Goal: Task Accomplishment & Management: Manage account settings

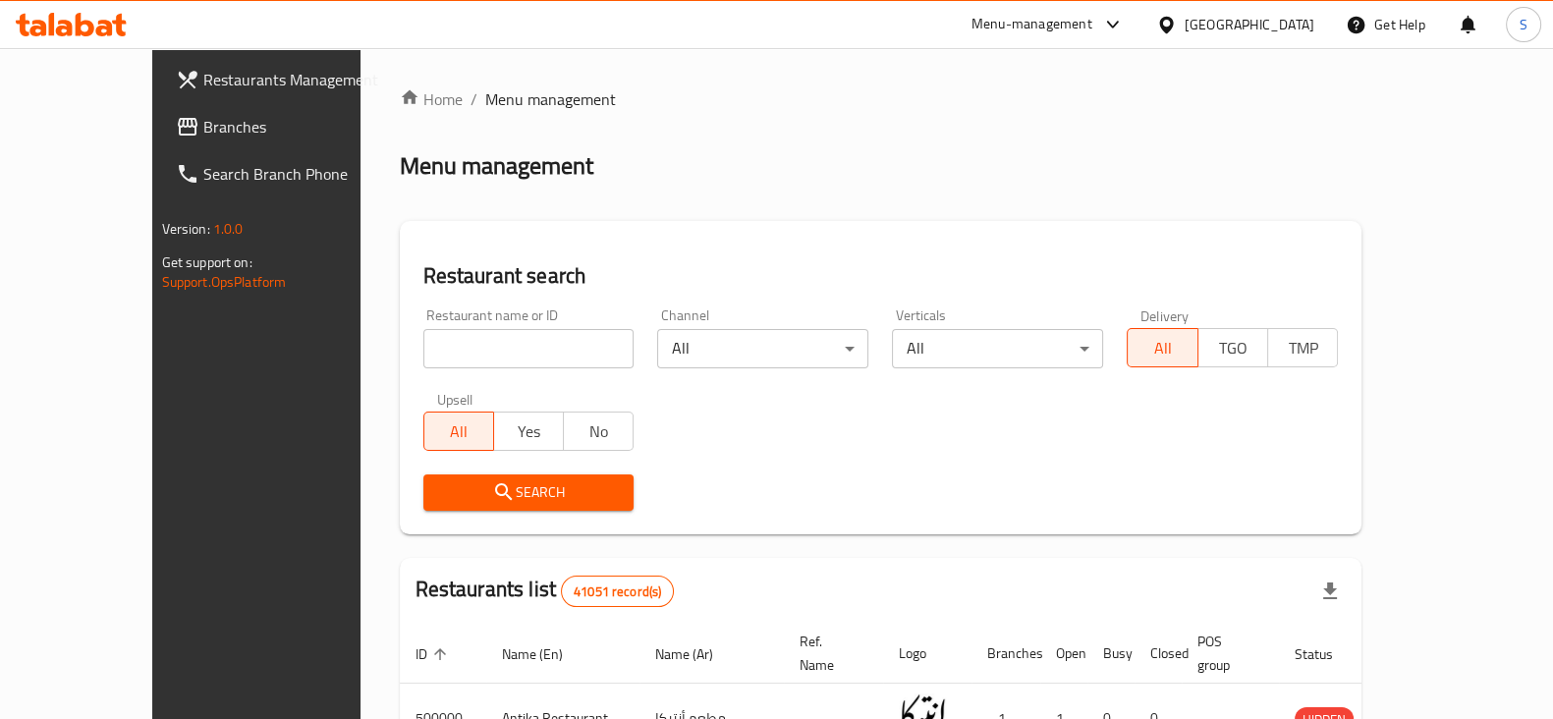
click at [742, 171] on div "Menu management" at bounding box center [881, 165] width 963 height 31
click at [488, 346] on input "search" at bounding box center [528, 348] width 211 height 39
type input "khodar"
click button "Search" at bounding box center [528, 493] width 211 height 36
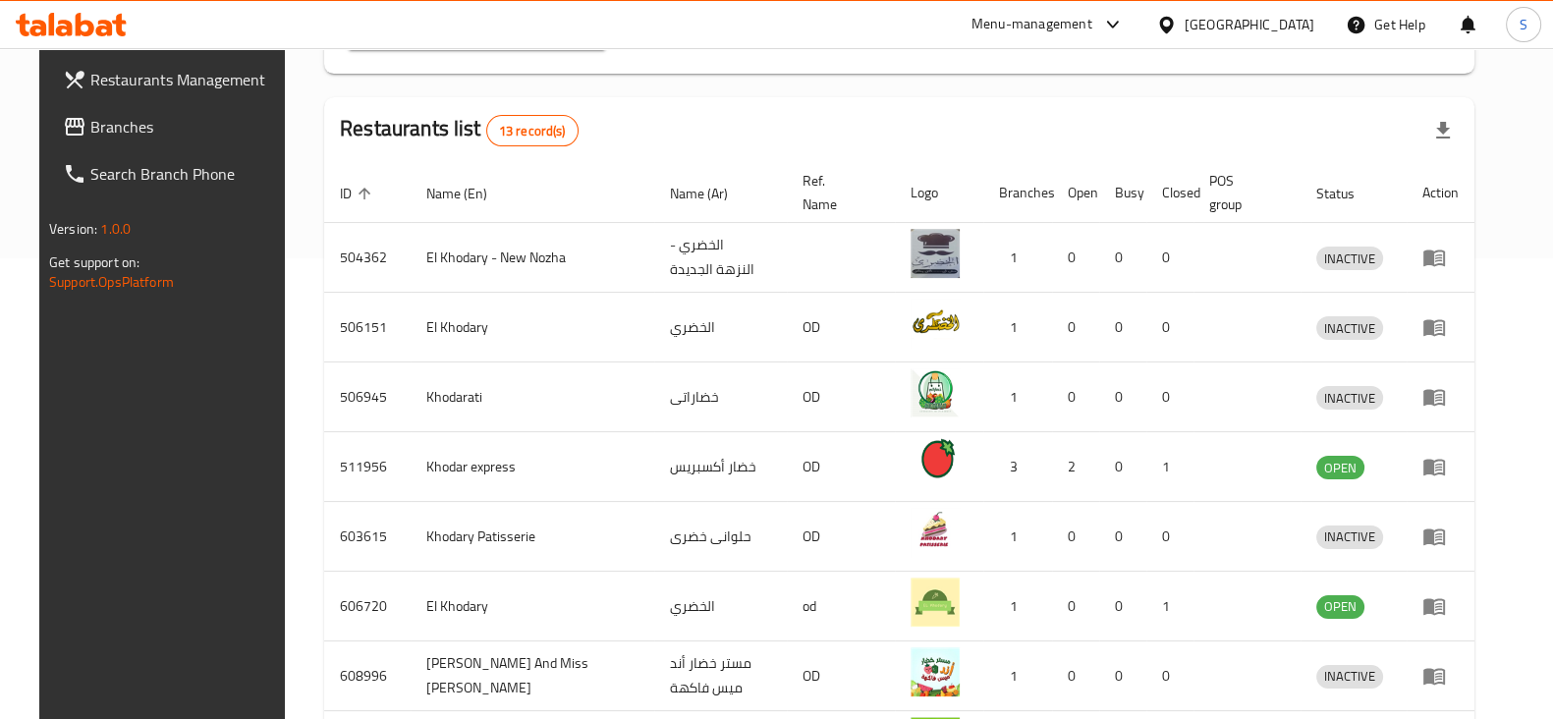
scroll to position [463, 0]
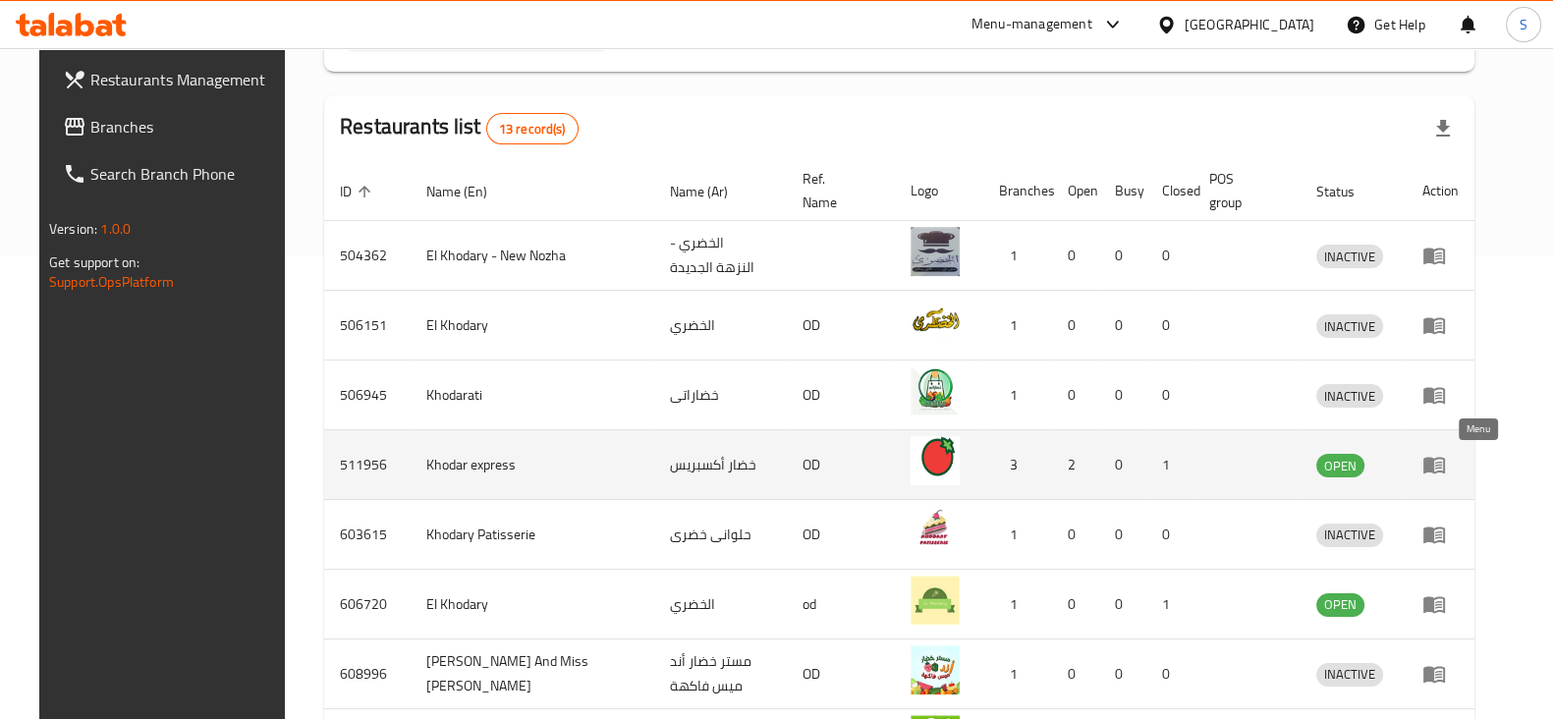
click at [1446, 458] on icon "enhanced table" at bounding box center [1435, 465] width 24 height 24
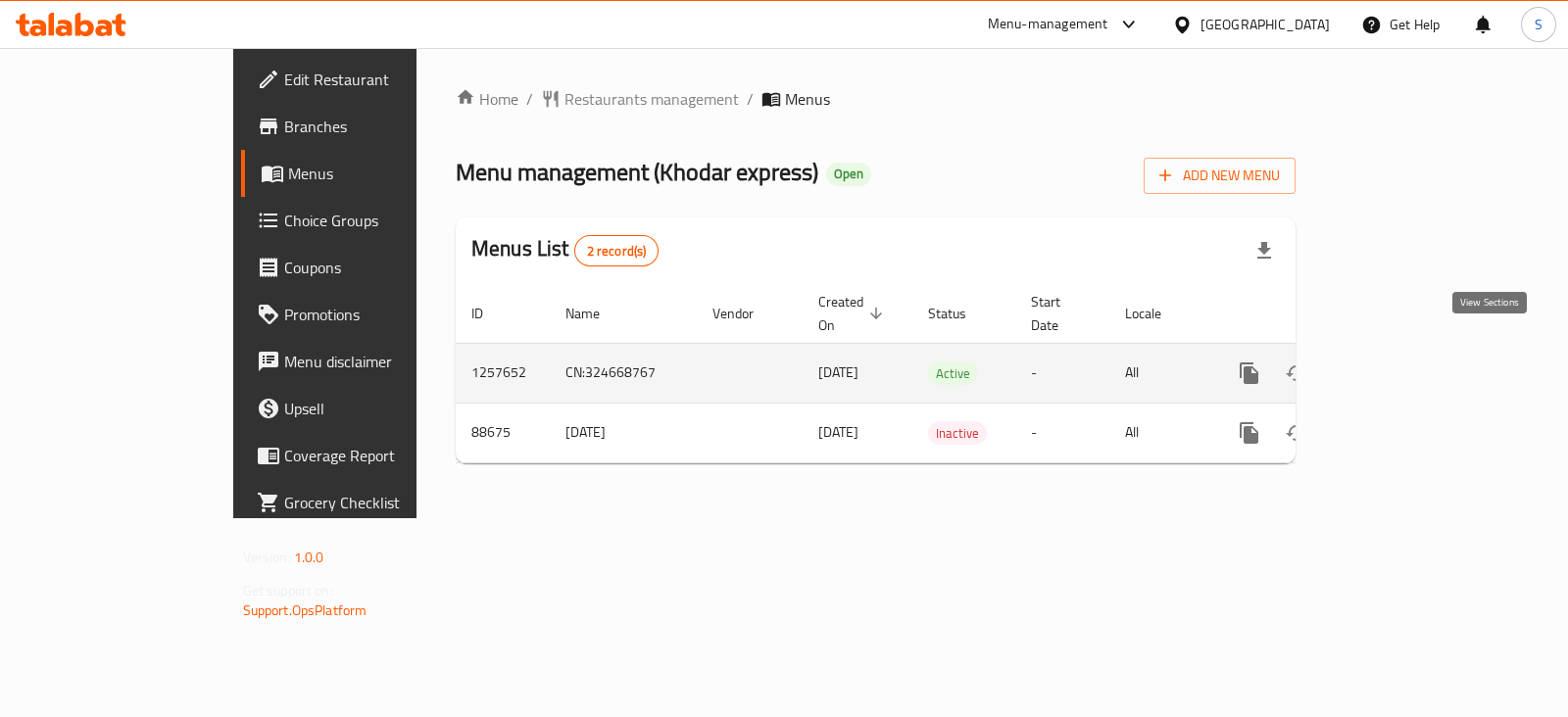
click at [1399, 364] on icon "enhanced table" at bounding box center [1390, 373] width 18 height 18
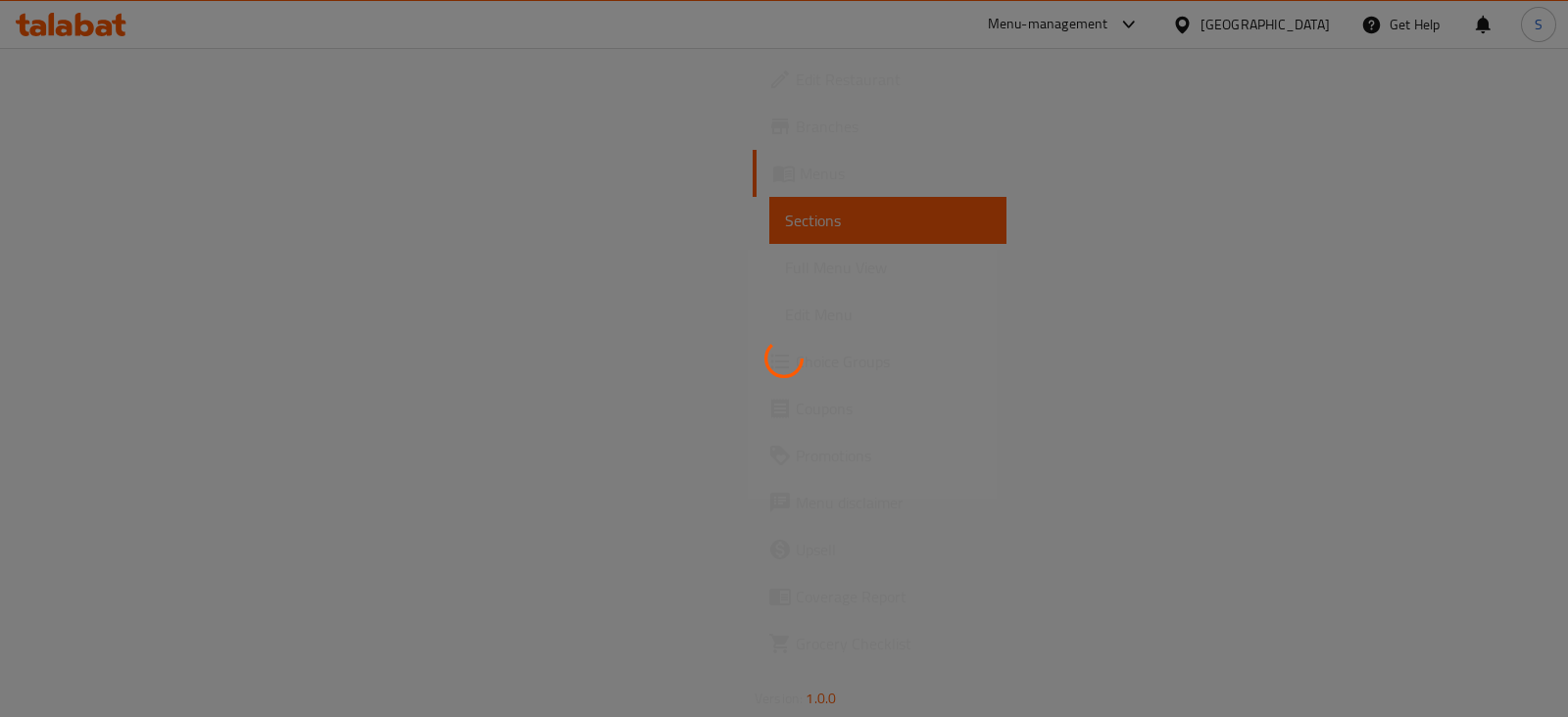
drag, startPoint x: 1494, startPoint y: 349, endPoint x: 1567, endPoint y: 766, distance: 423.3
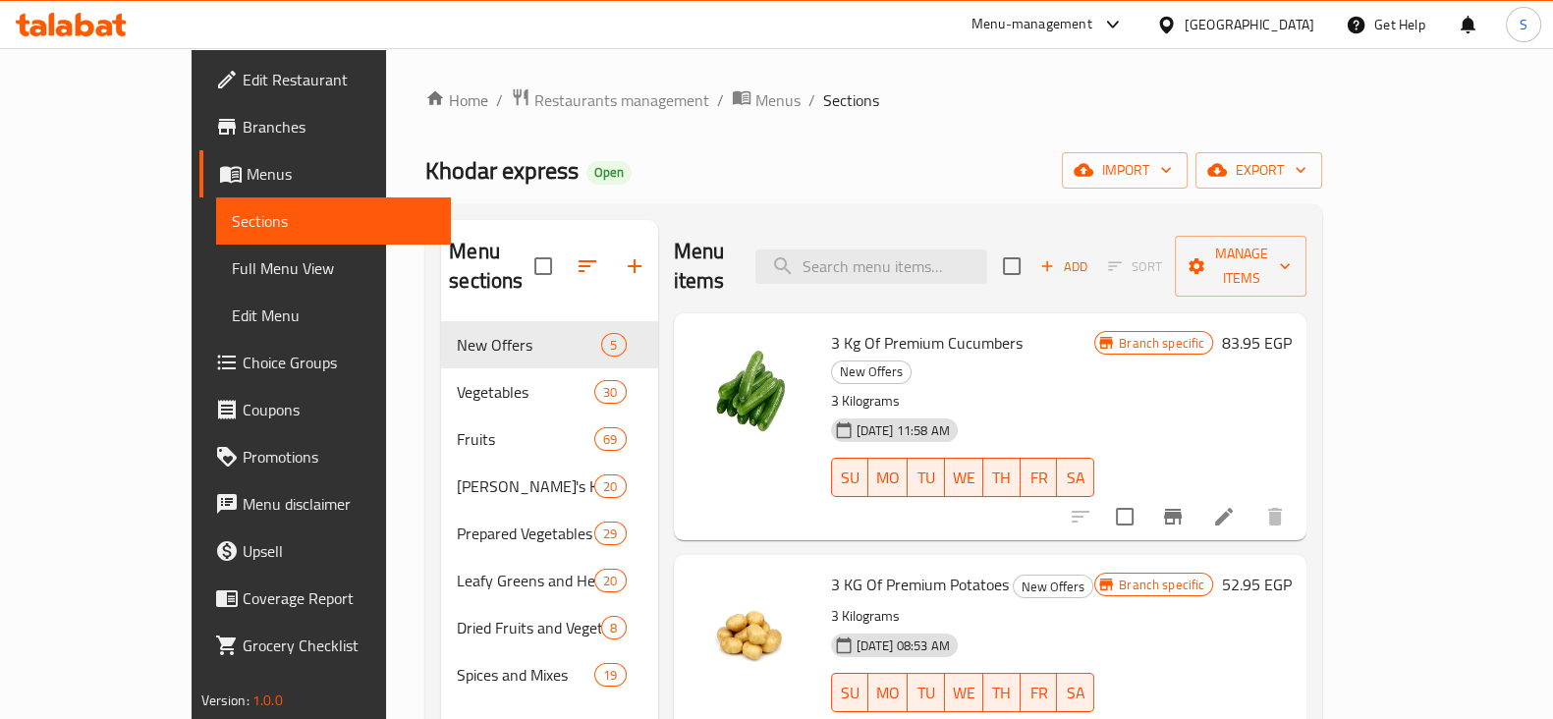
drag, startPoint x: 1571, startPoint y: 768, endPoint x: 799, endPoint y: 149, distance: 989.6
click at [799, 149] on div "Home / Restaurants management / Menus / Sections Khodar express Open import exp…" at bounding box center [873, 520] width 897 height 867
click at [927, 250] on input "search" at bounding box center [871, 267] width 232 height 34
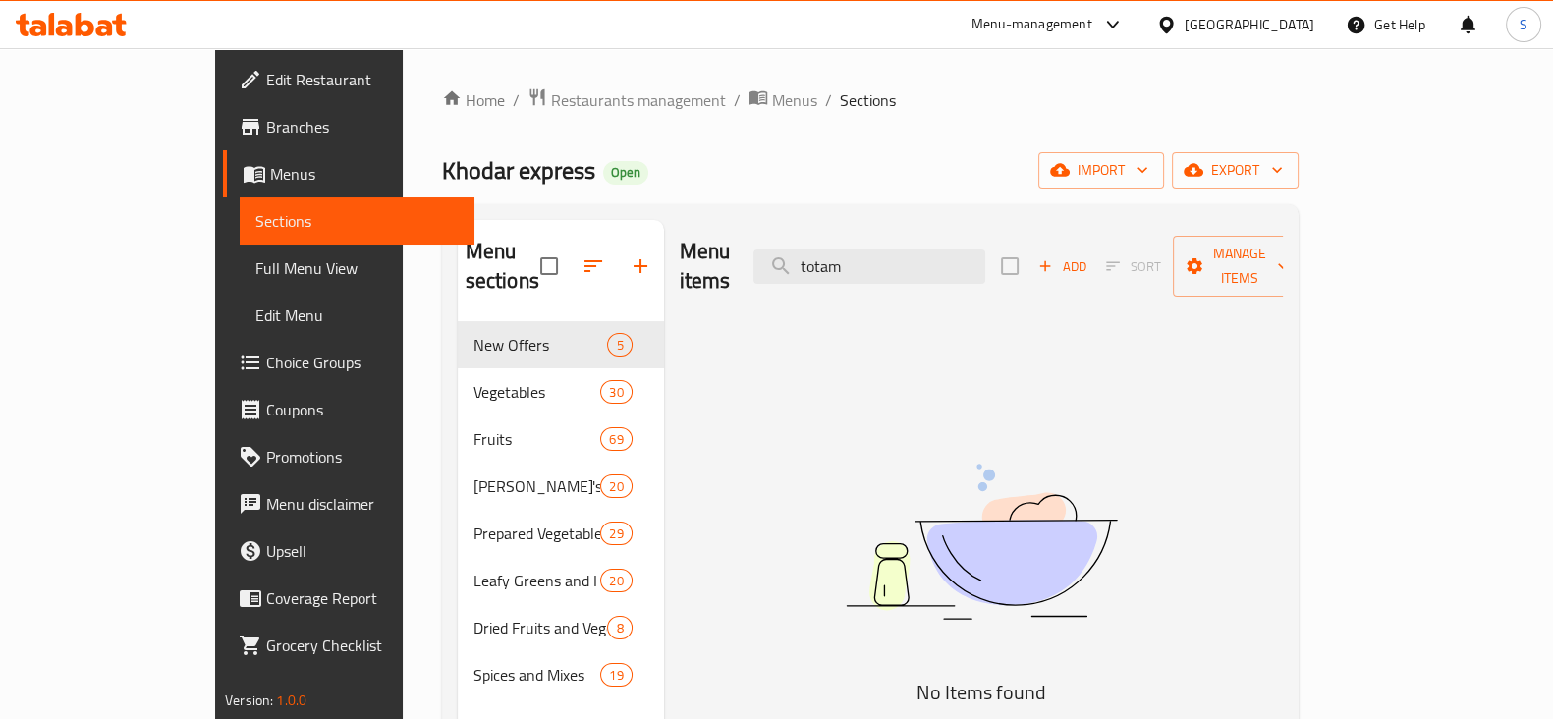
drag, startPoint x: 963, startPoint y: 251, endPoint x: 606, endPoint y: 260, distance: 356.8
click at [606, 260] on div "Menu sections New Offers 5 Vegetables 30 Fruits 69 Khodar's Kitchen 20 Prepared…" at bounding box center [870, 579] width 825 height 719
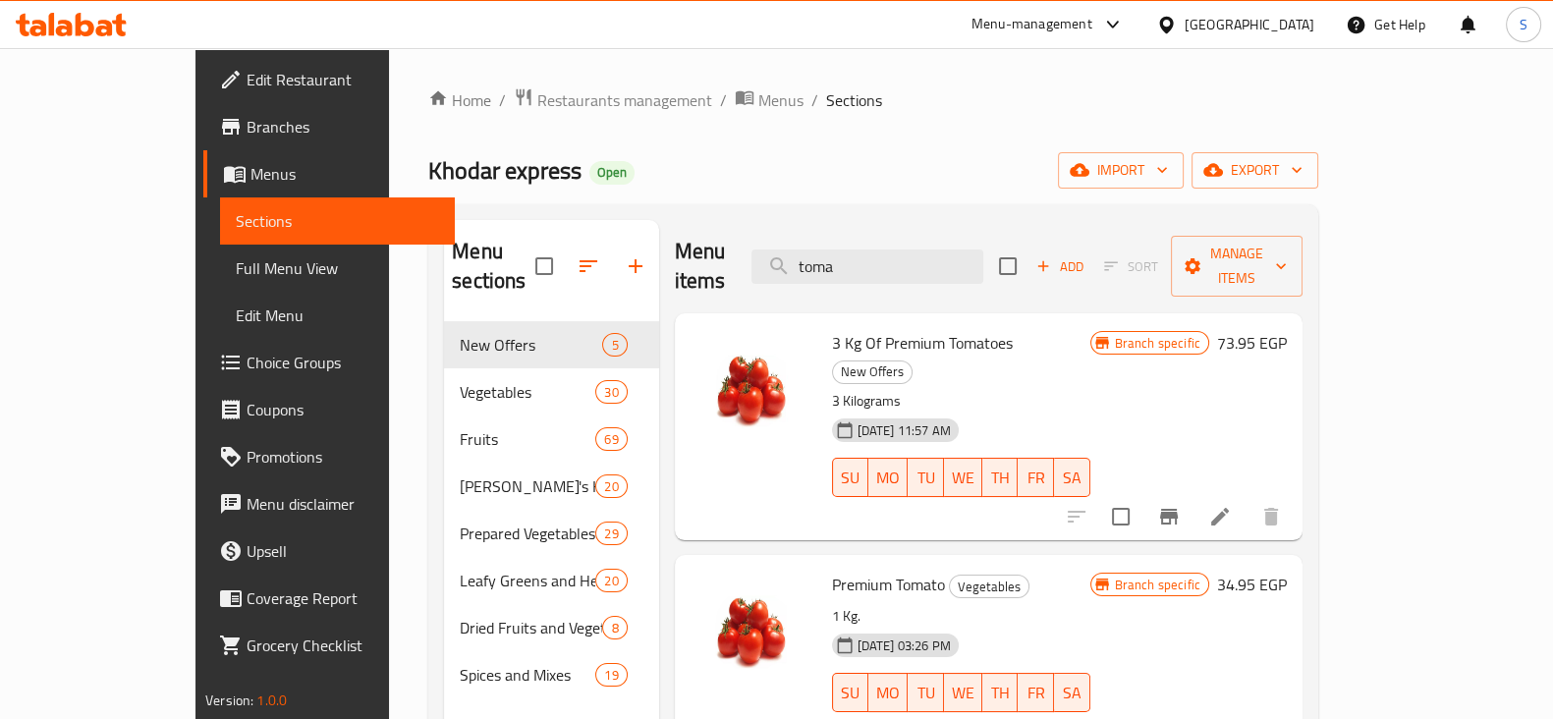
scroll to position [233, 0]
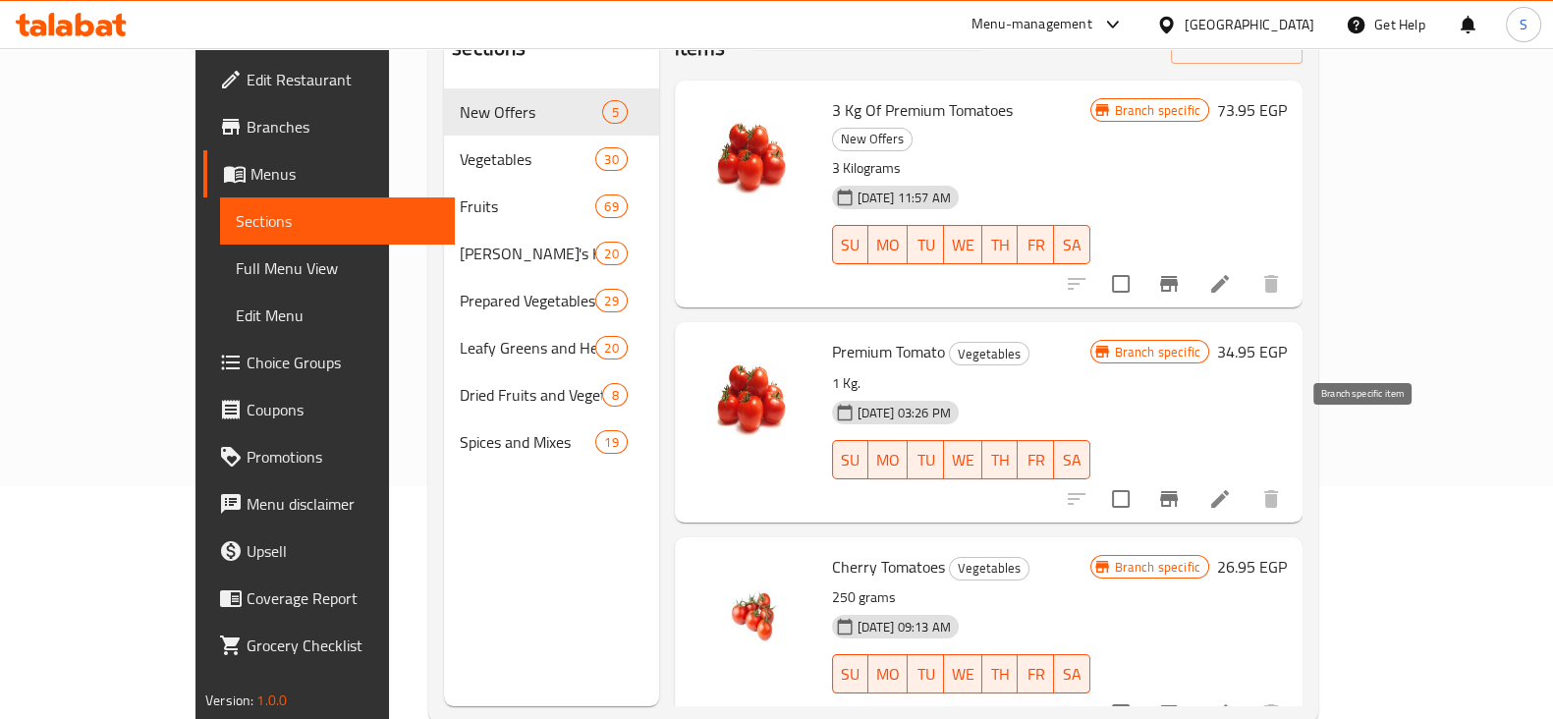
type input "toma"
click at [1178, 491] on icon "Branch-specific-item" at bounding box center [1169, 499] width 18 height 16
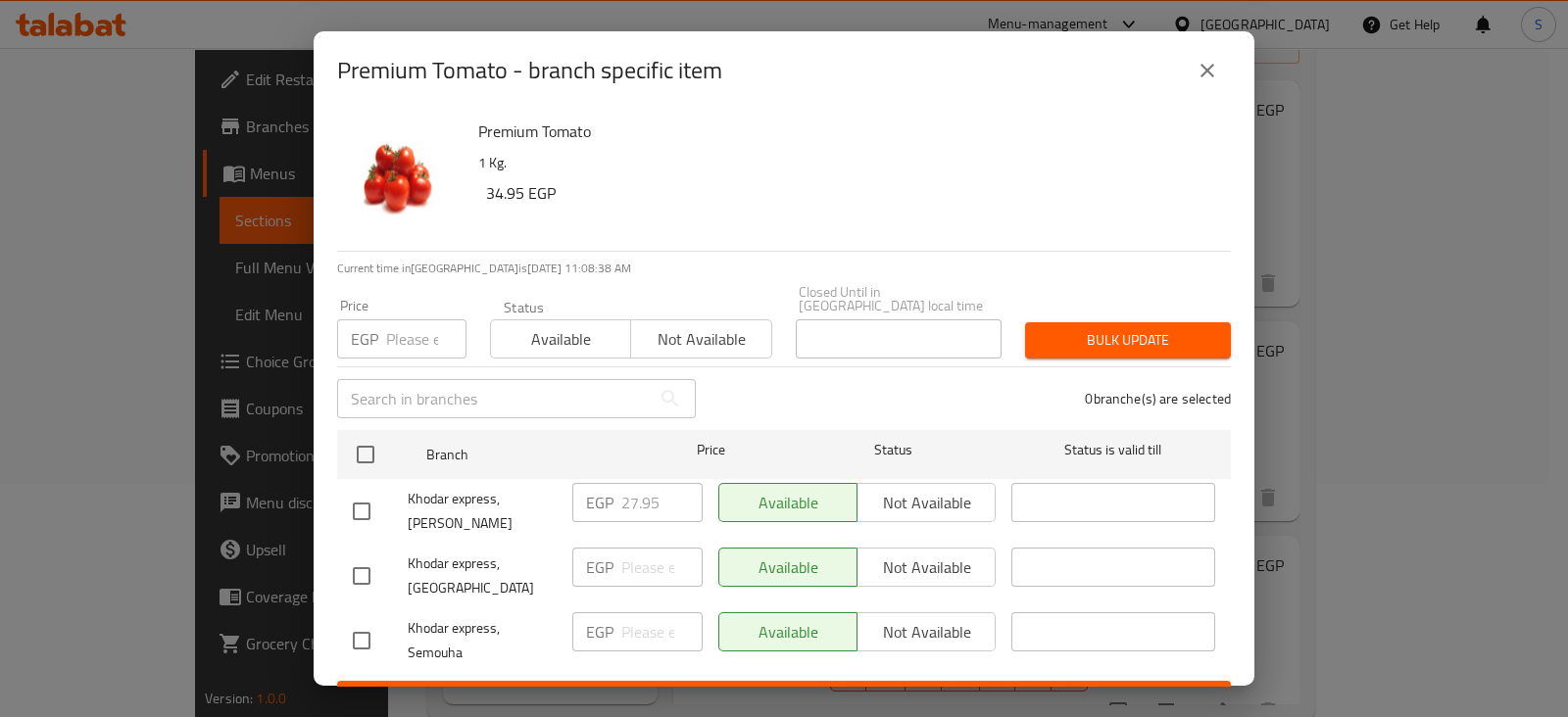
click at [1215, 71] on icon "close" at bounding box center [1208, 71] width 24 height 24
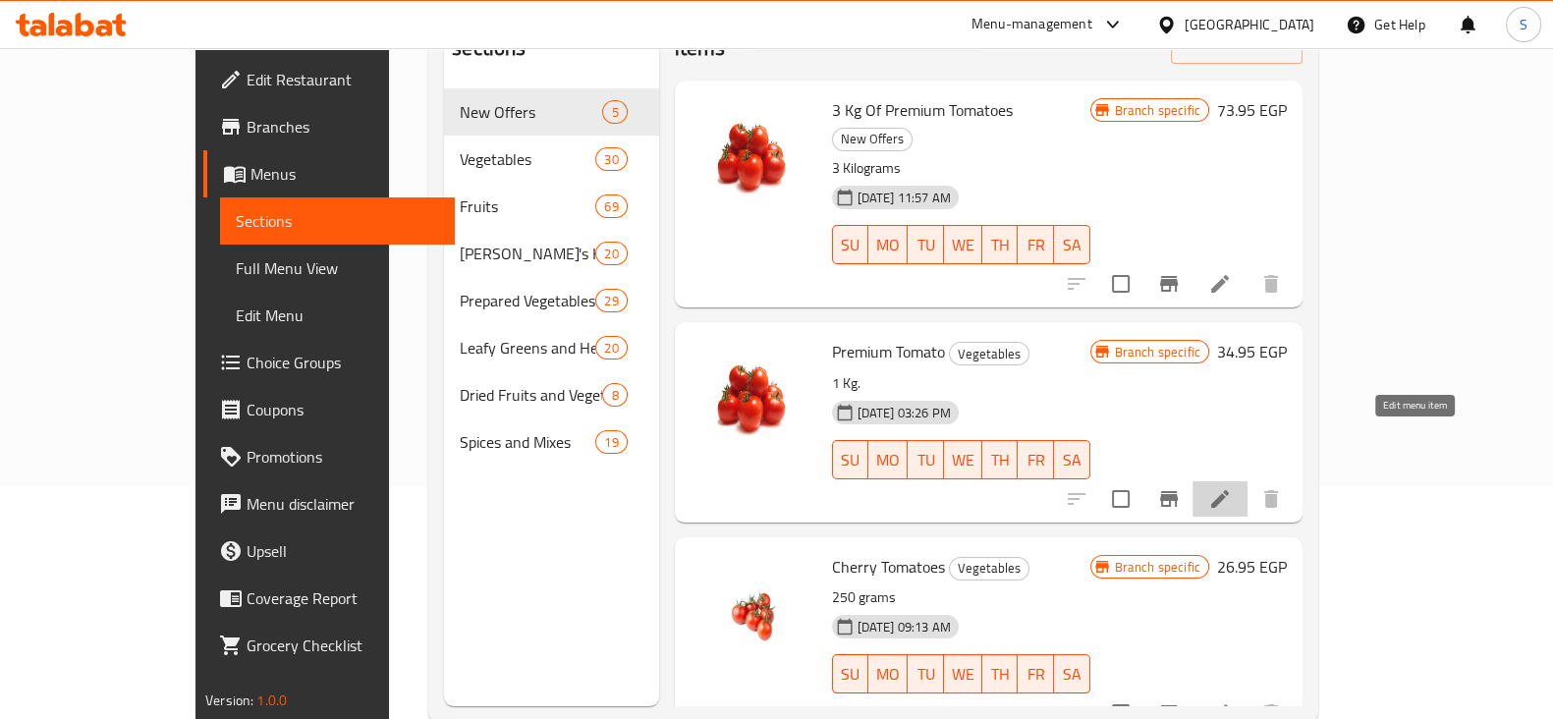
click at [1232, 487] on icon at bounding box center [1220, 499] width 24 height 24
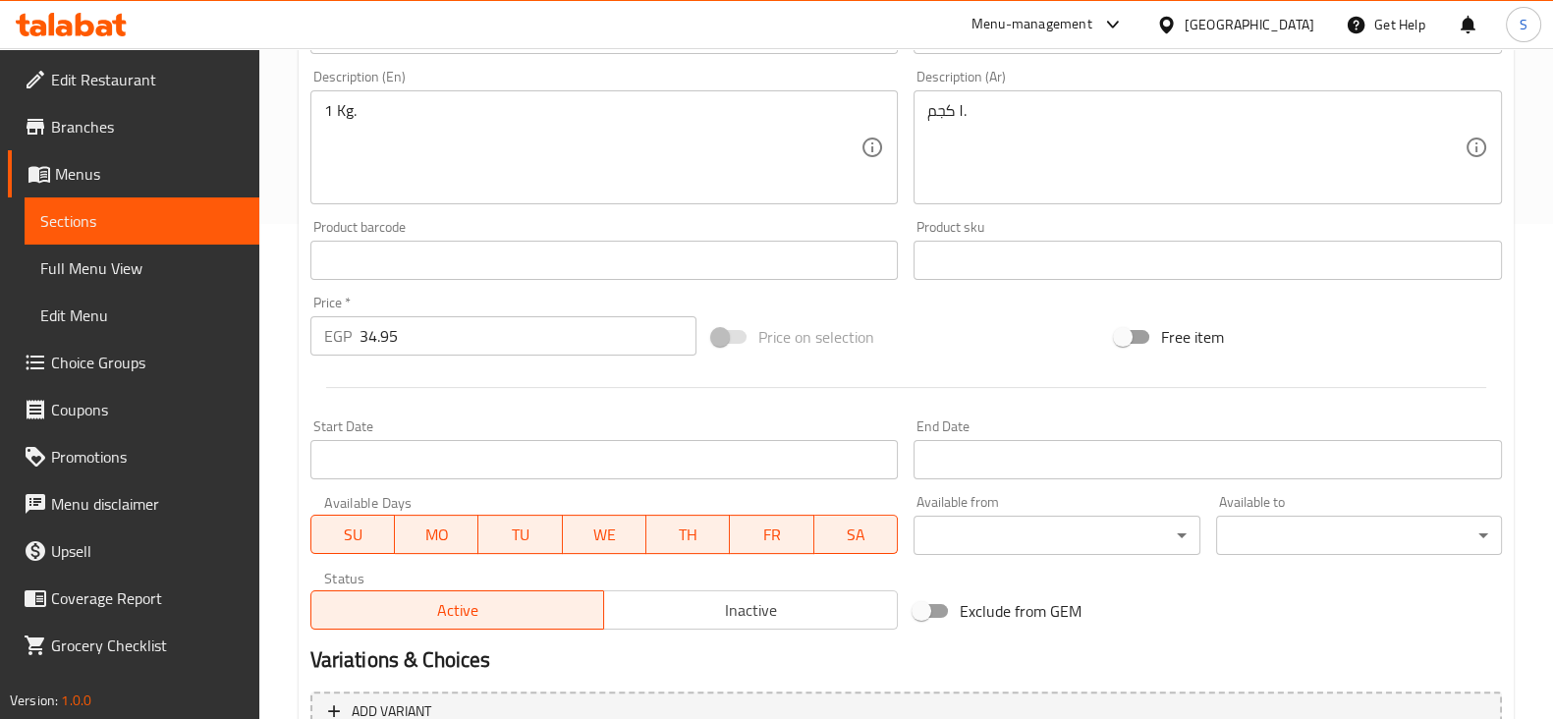
scroll to position [495, 0]
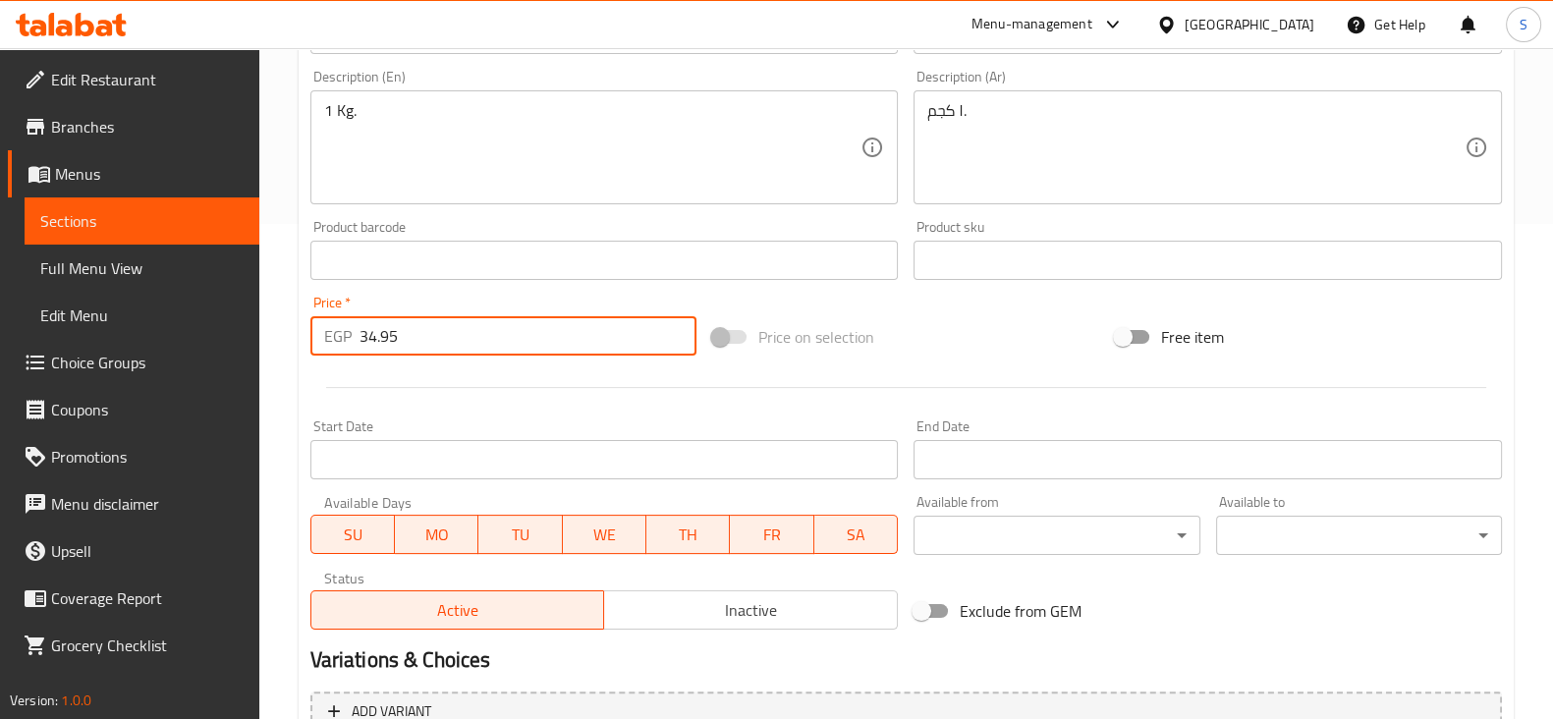
drag, startPoint x: 431, startPoint y: 344, endPoint x: 0, endPoint y: 353, distance: 431.4
click at [0, 353] on div "Edit Restaurant Branches Menus Sections Full Menu View Edit Menu Choice Groups …" at bounding box center [776, 237] width 1553 height 1368
type input "0"
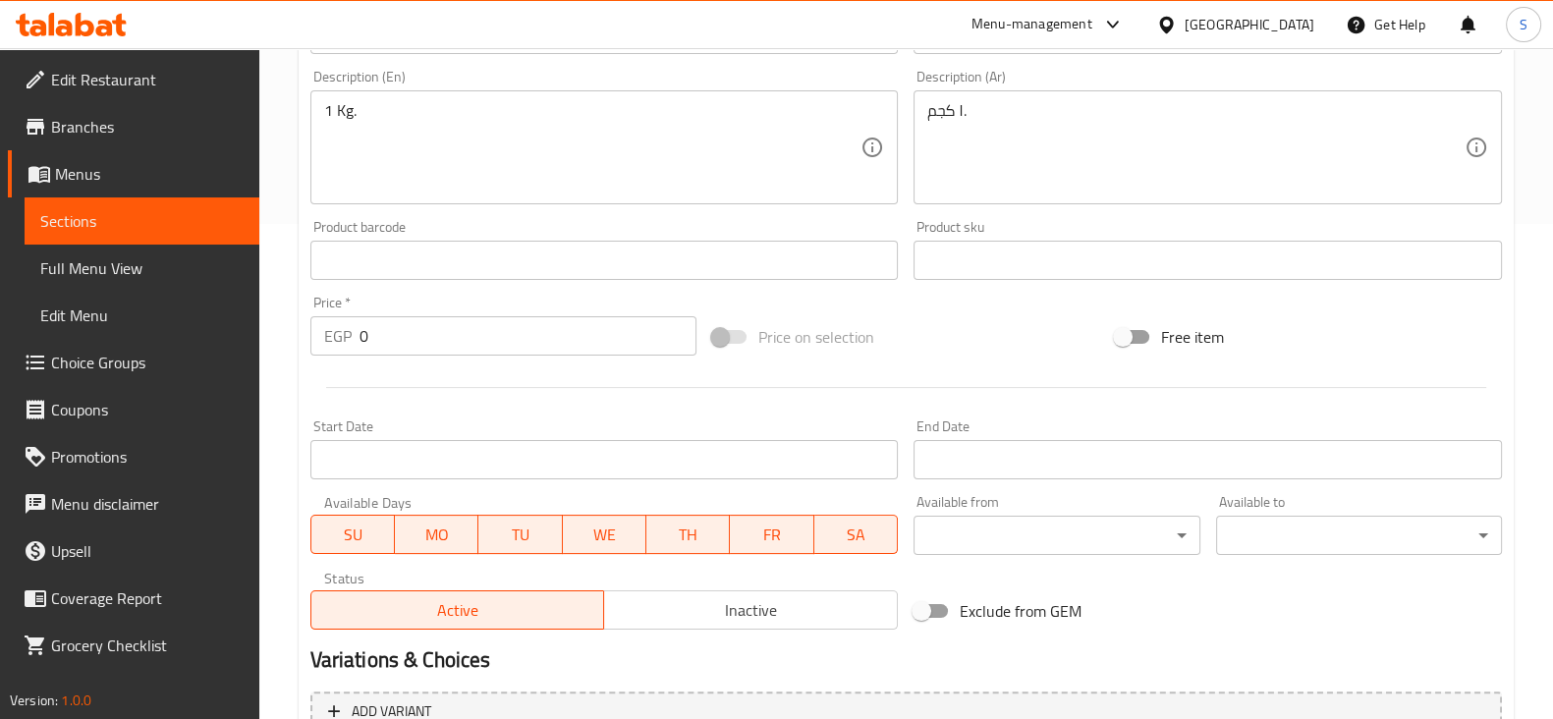
click at [389, 360] on div "Price   * EGP 0 Price *" at bounding box center [504, 326] width 403 height 76
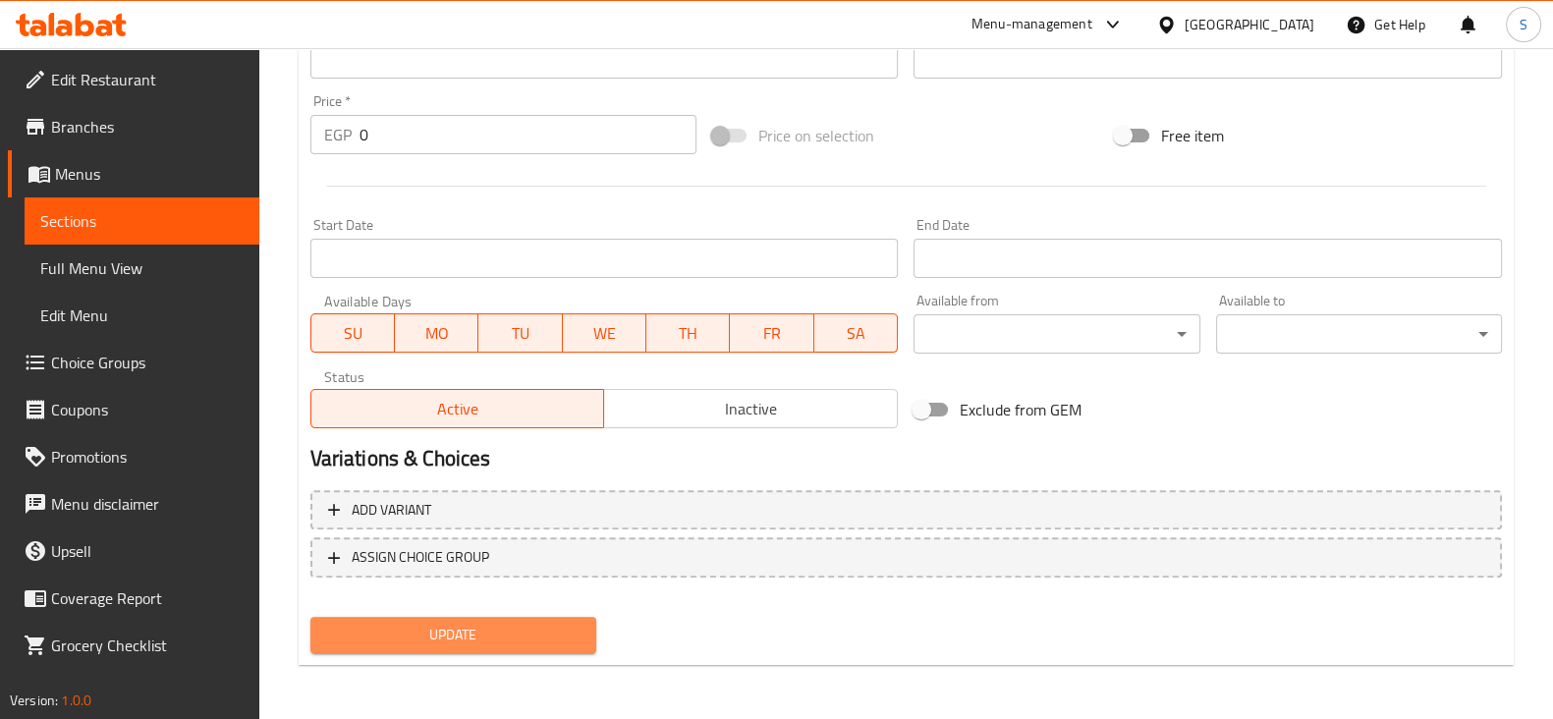
click at [430, 641] on span "Update" at bounding box center [453, 635] width 254 height 25
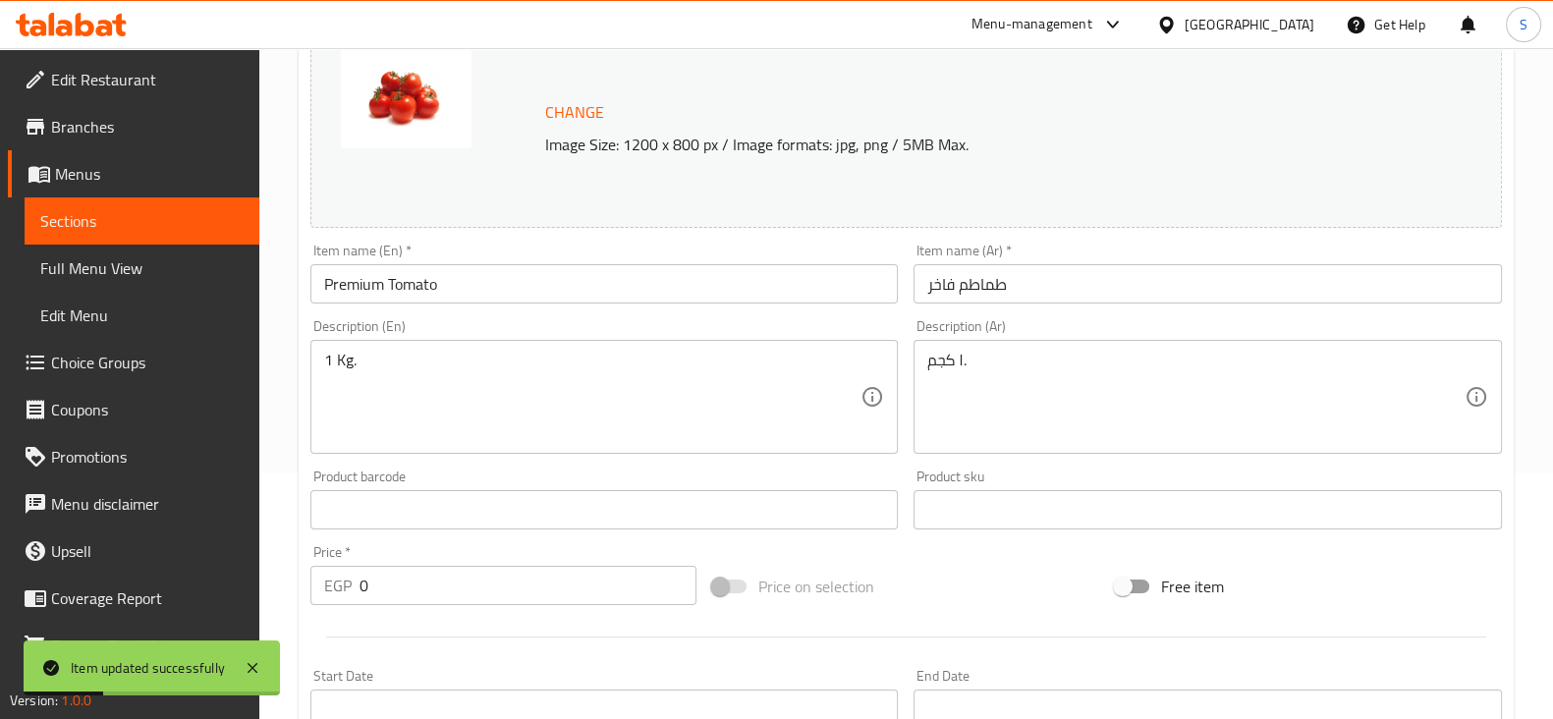
scroll to position [0, 0]
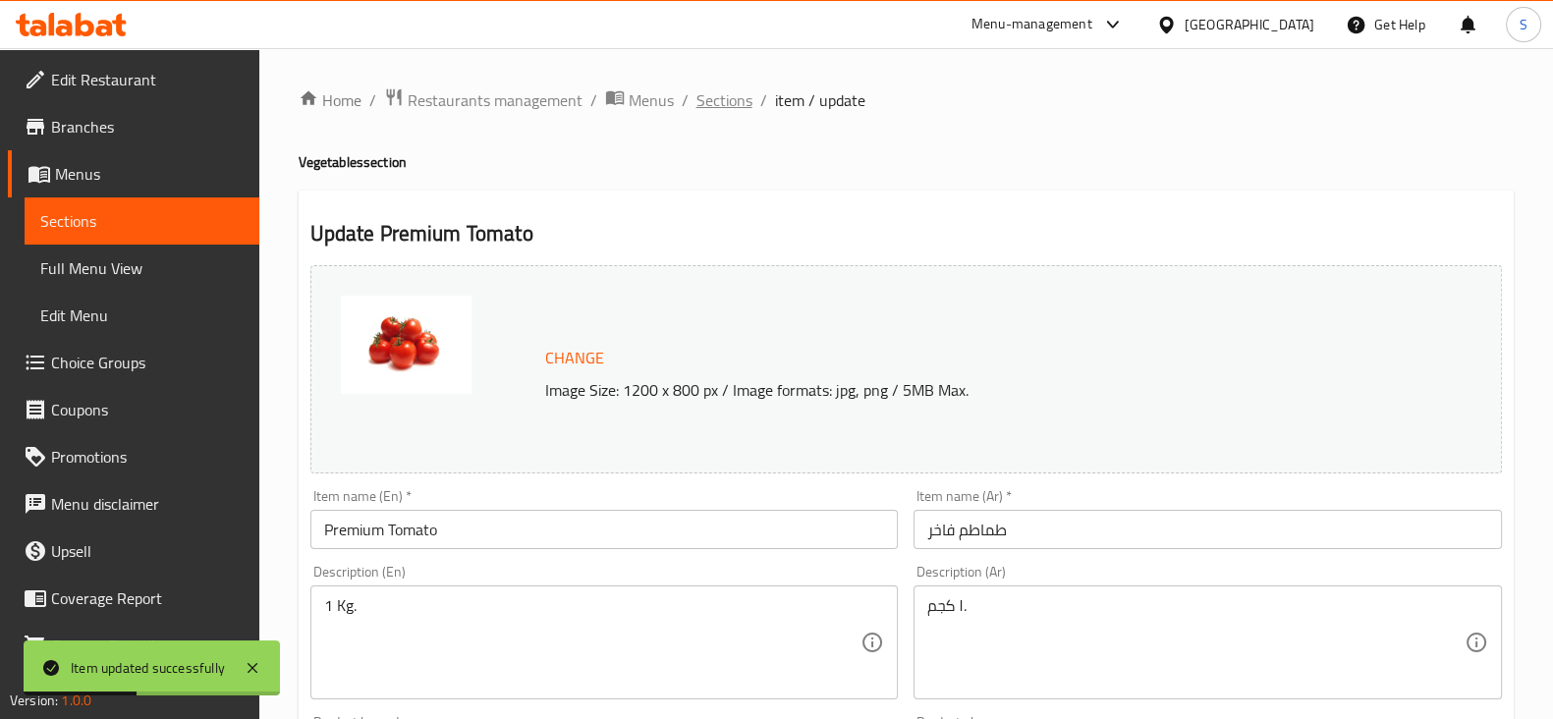
click at [738, 102] on span "Sections" at bounding box center [725, 100] width 56 height 24
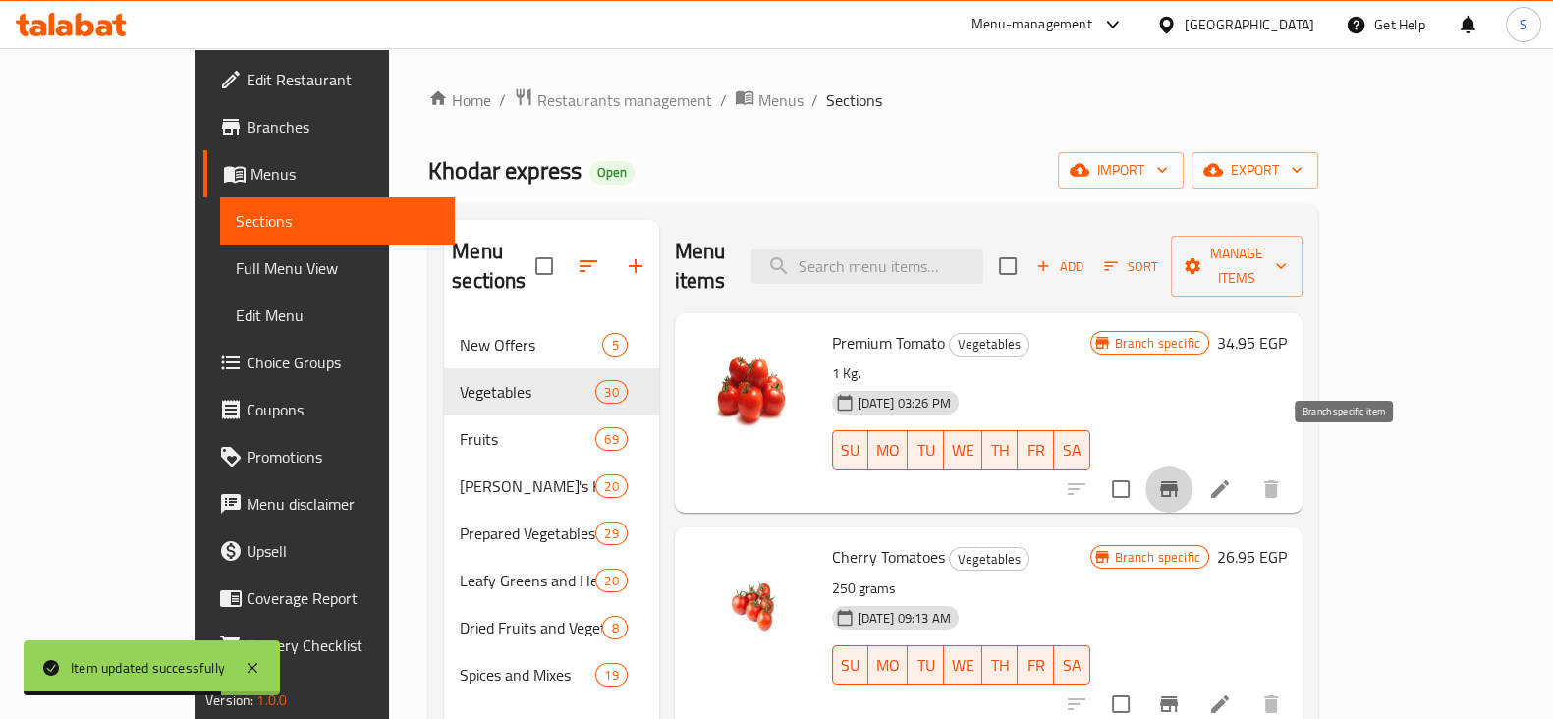
click at [1193, 466] on button "Branch-specific-item" at bounding box center [1168, 489] width 47 height 47
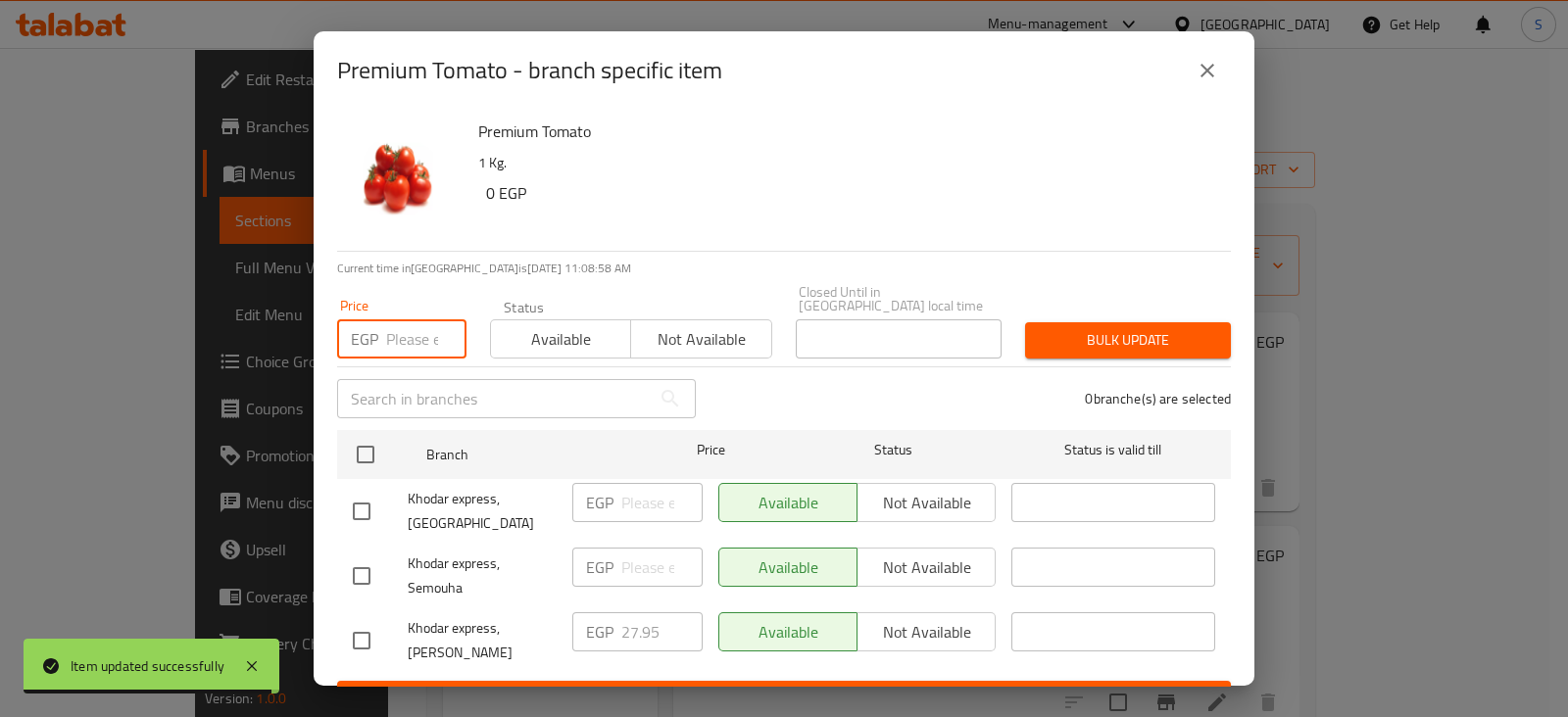
click at [397, 333] on input "number" at bounding box center [426, 338] width 81 height 39
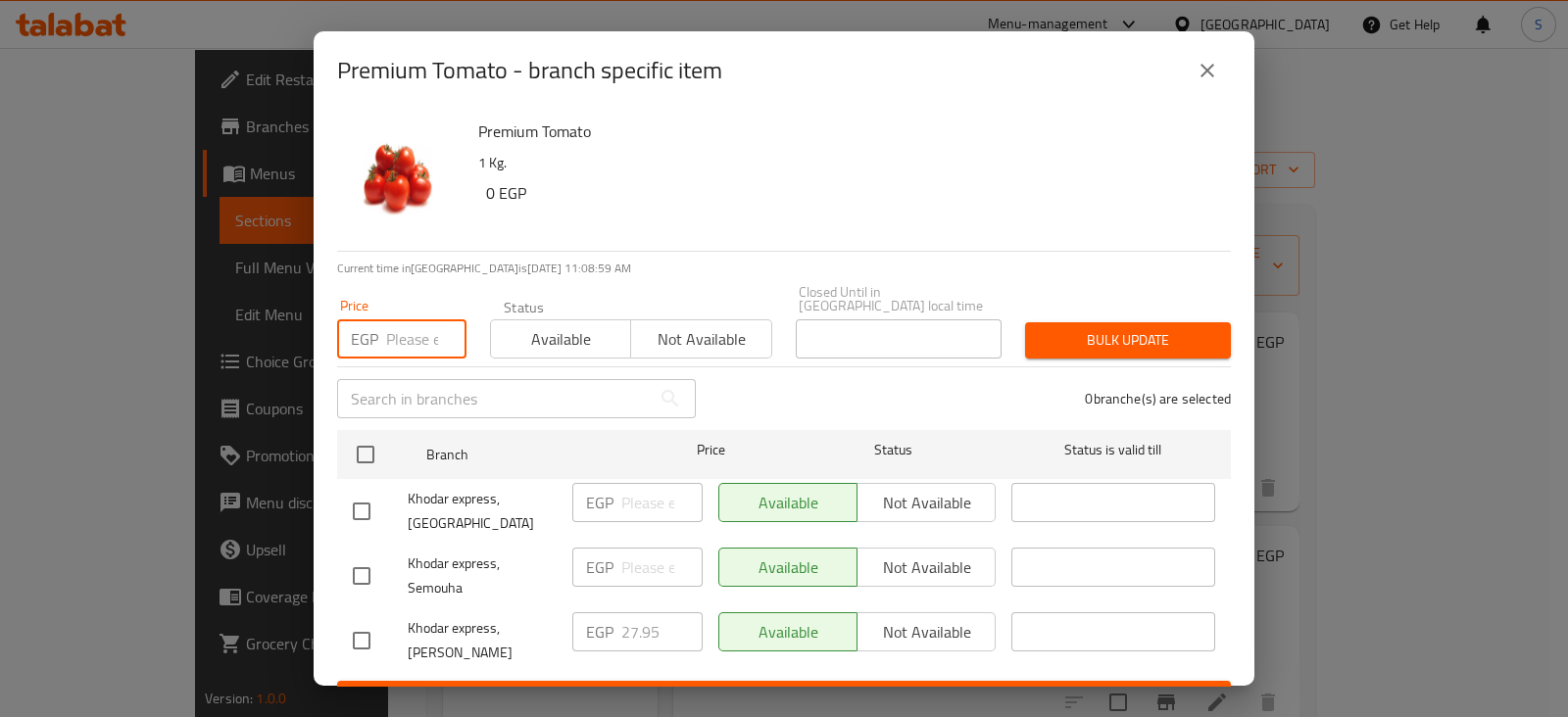
click at [397, 330] on input "number" at bounding box center [426, 338] width 81 height 39
drag, startPoint x: 408, startPoint y: 319, endPoint x: 269, endPoint y: 326, distance: 139.2
click at [269, 326] on div "Premium Tomato - branch specific item Premium Tomato 1 Kg. 0 EGP Current time i…" at bounding box center [784, 358] width 1568 height 717
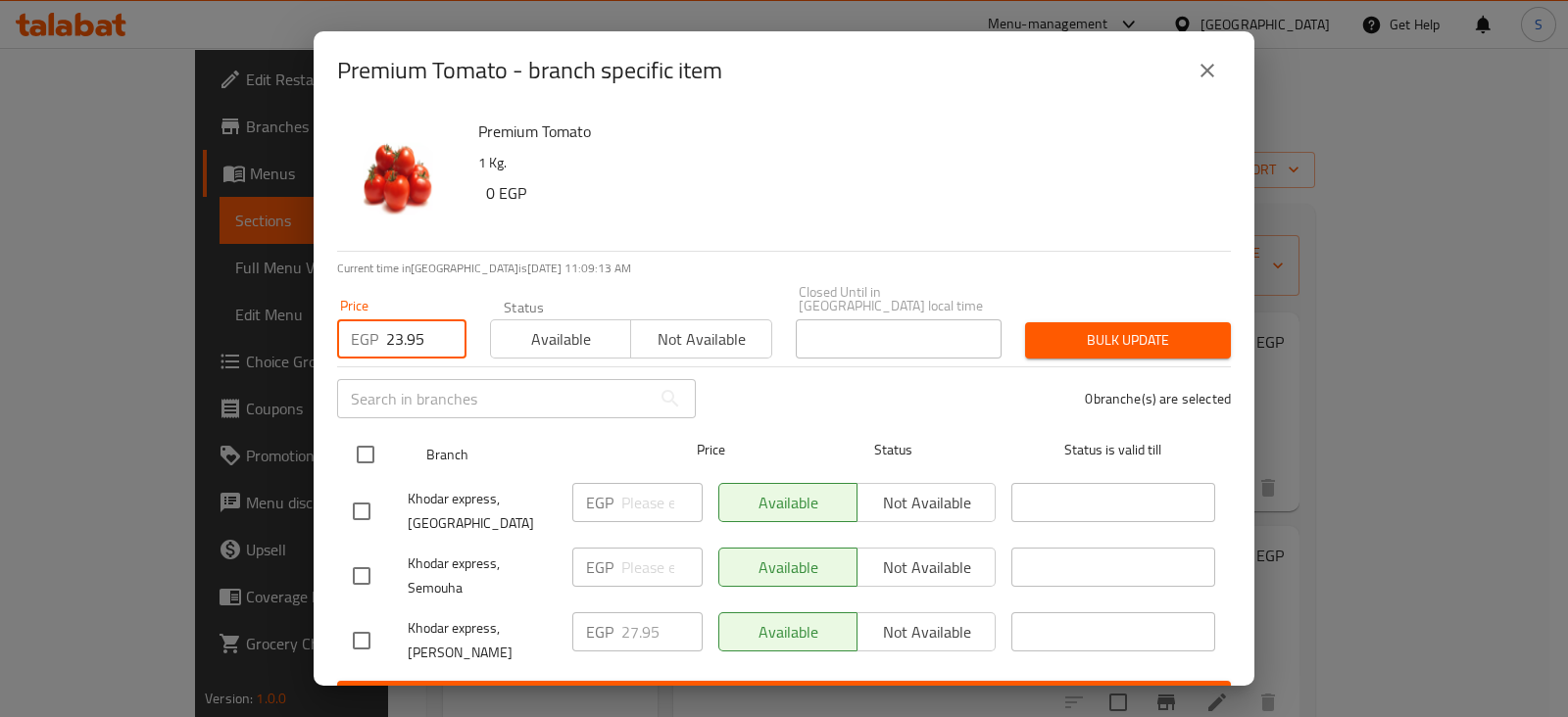
type input "23.95"
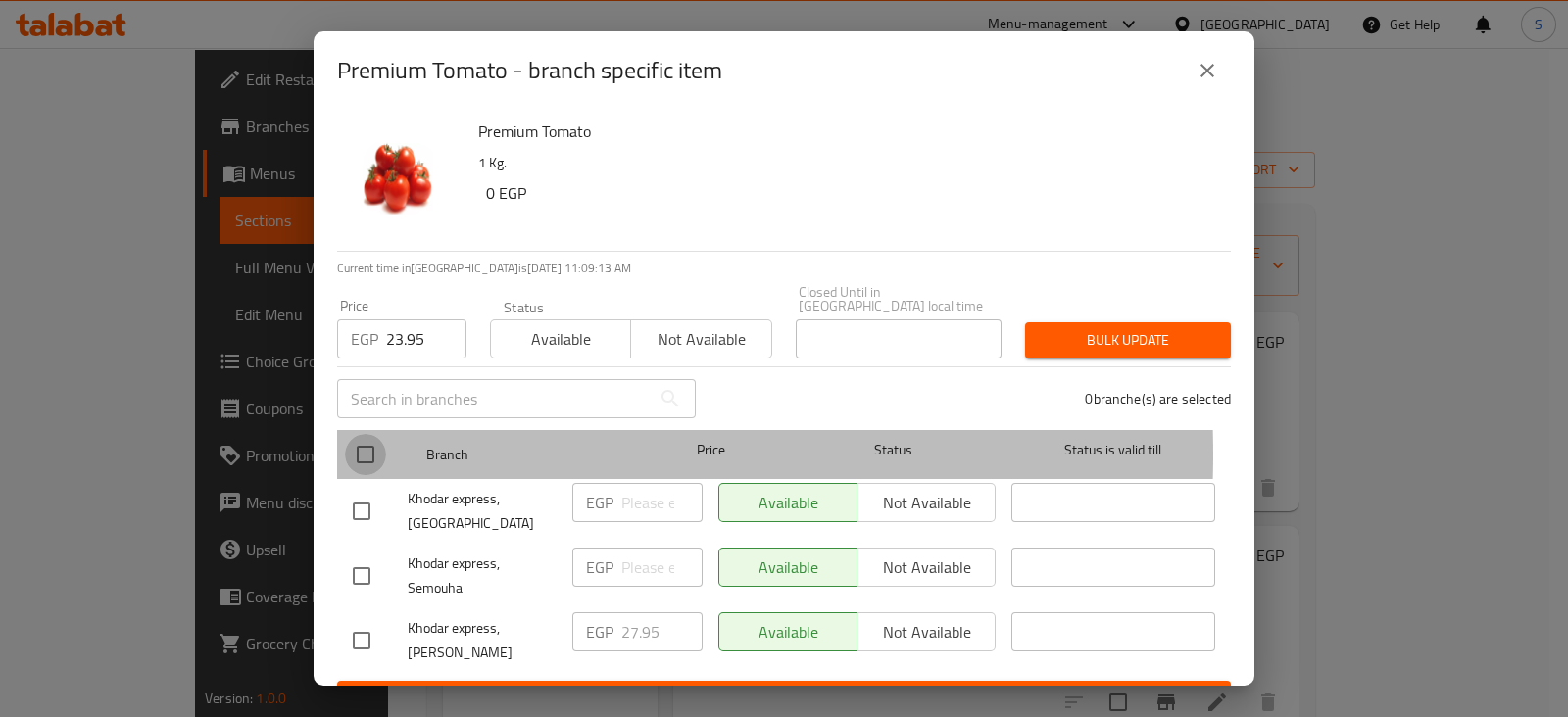
click at [369, 441] on input "checkbox" at bounding box center [365, 454] width 41 height 41
checkbox input "true"
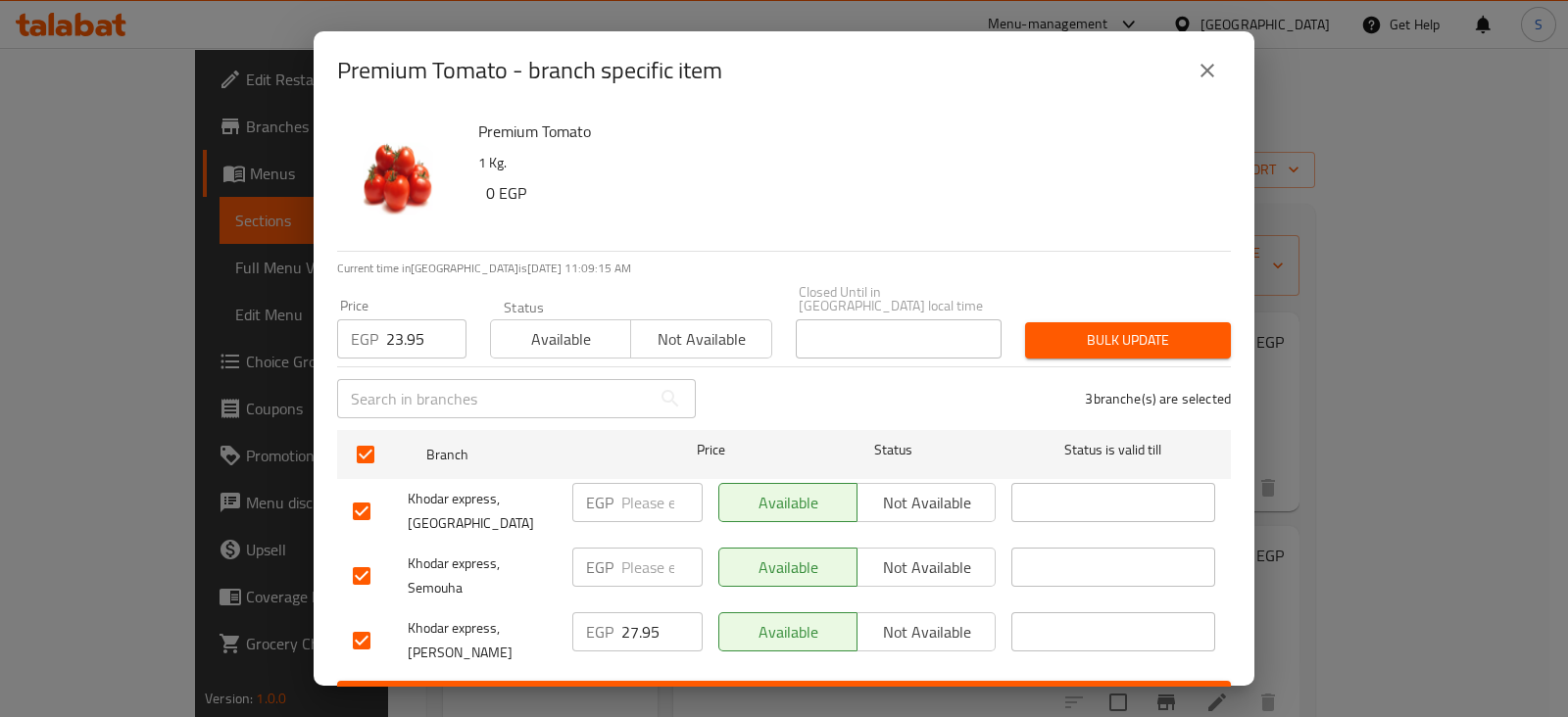
click at [1067, 328] on span "Bulk update" at bounding box center [1127, 340] width 175 height 25
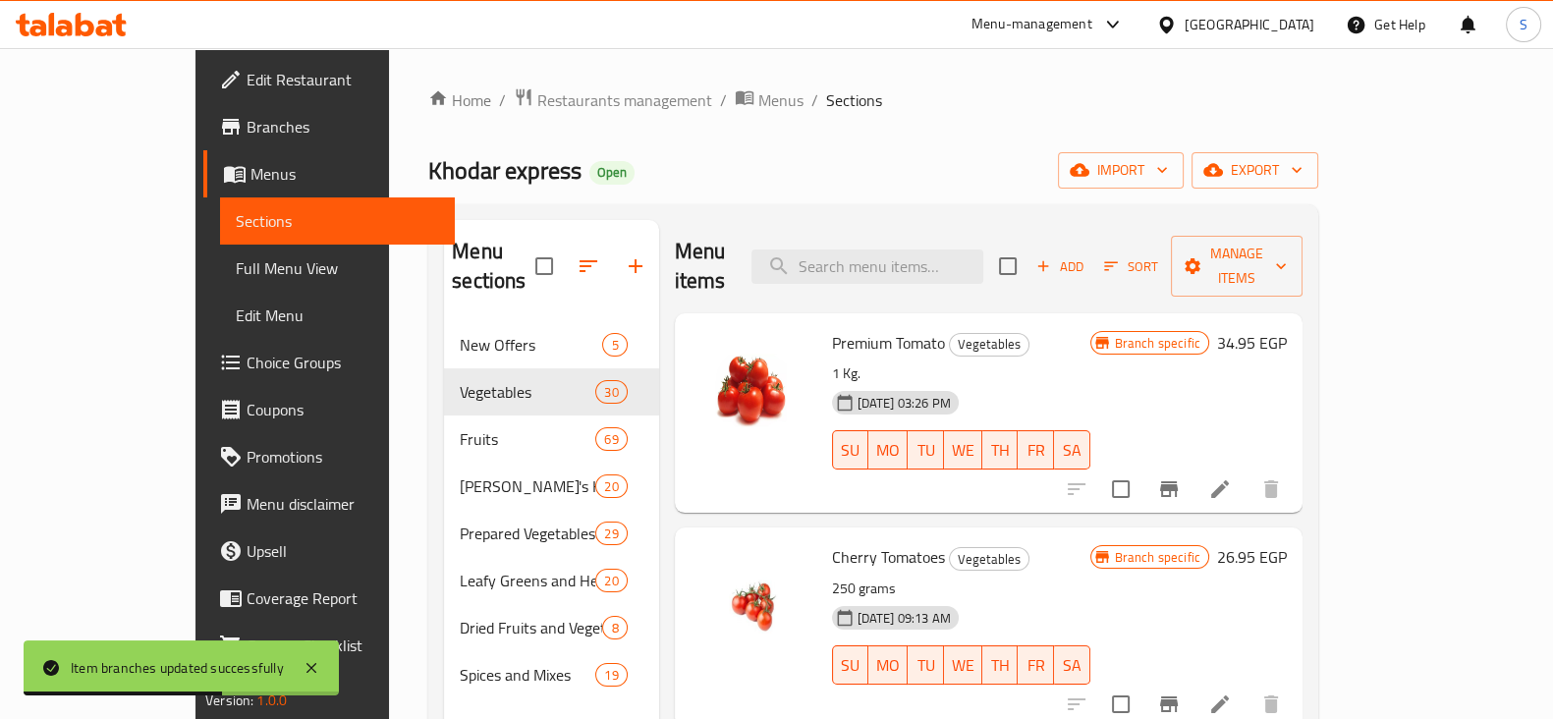
scroll to position [1, 0]
click at [903, 249] on input "search" at bounding box center [868, 266] width 232 height 34
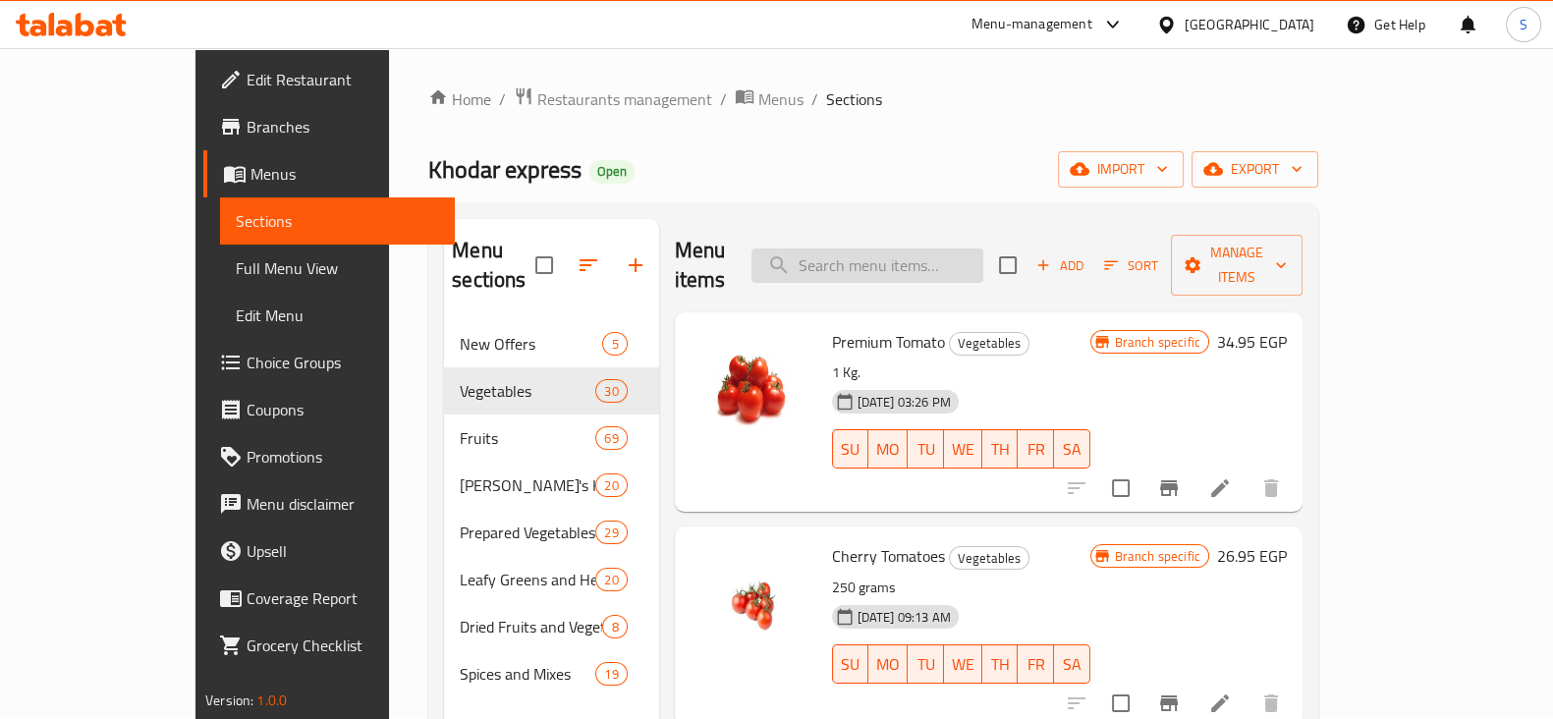
click at [943, 249] on input "search" at bounding box center [868, 266] width 232 height 34
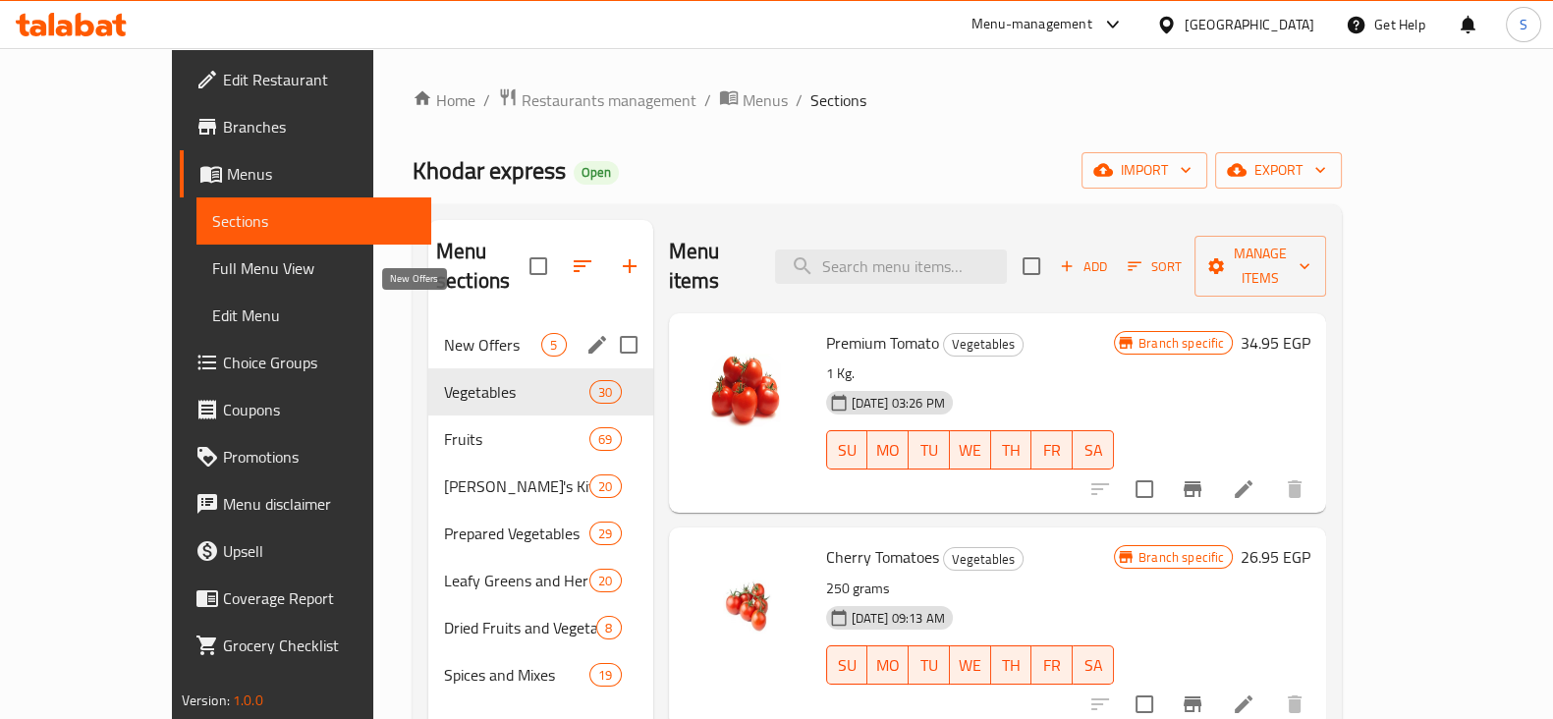
click at [444, 333] on span "New Offers" at bounding box center [492, 345] width 97 height 24
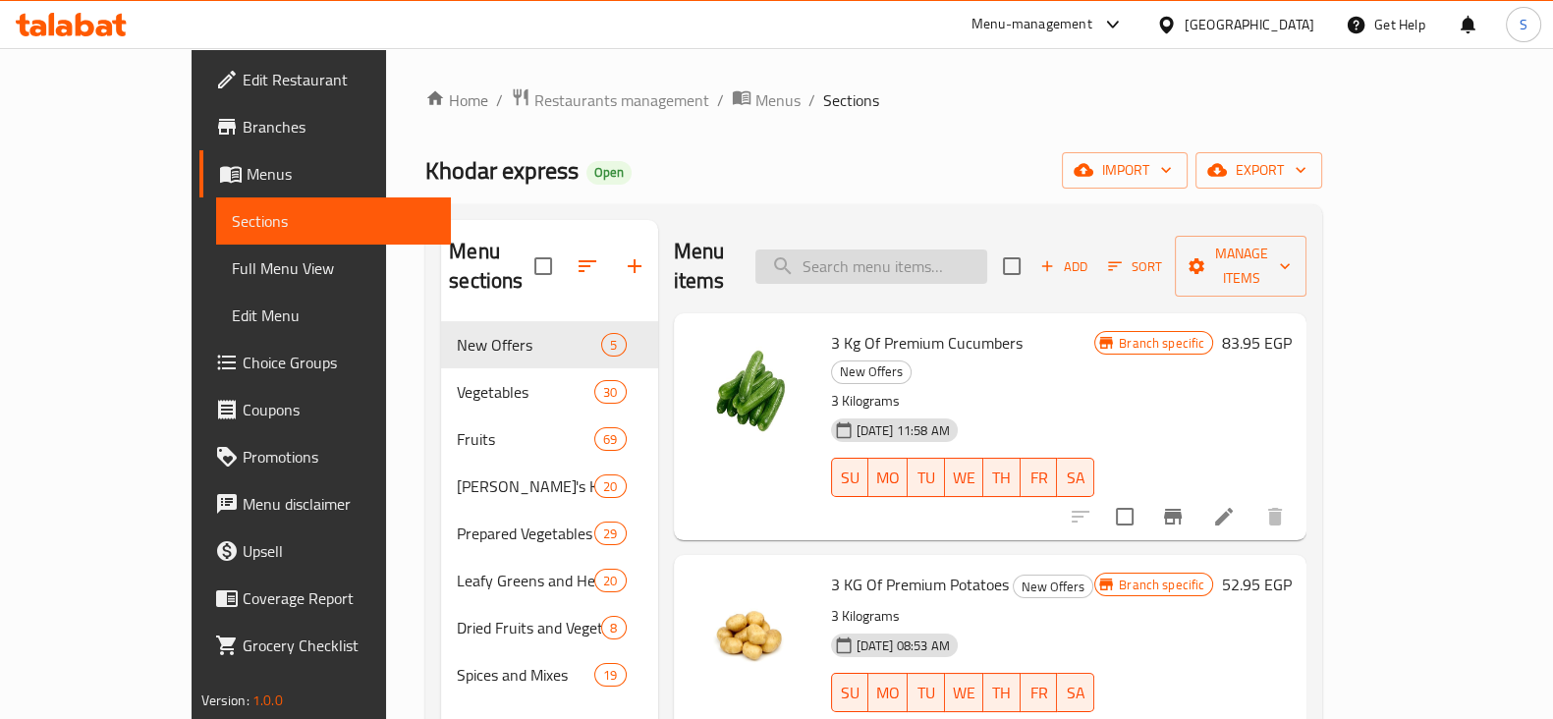
click at [922, 257] on input "search" at bounding box center [871, 267] width 232 height 34
click at [909, 250] on input "search" at bounding box center [871, 267] width 232 height 34
click at [917, 250] on input "search" at bounding box center [871, 267] width 232 height 34
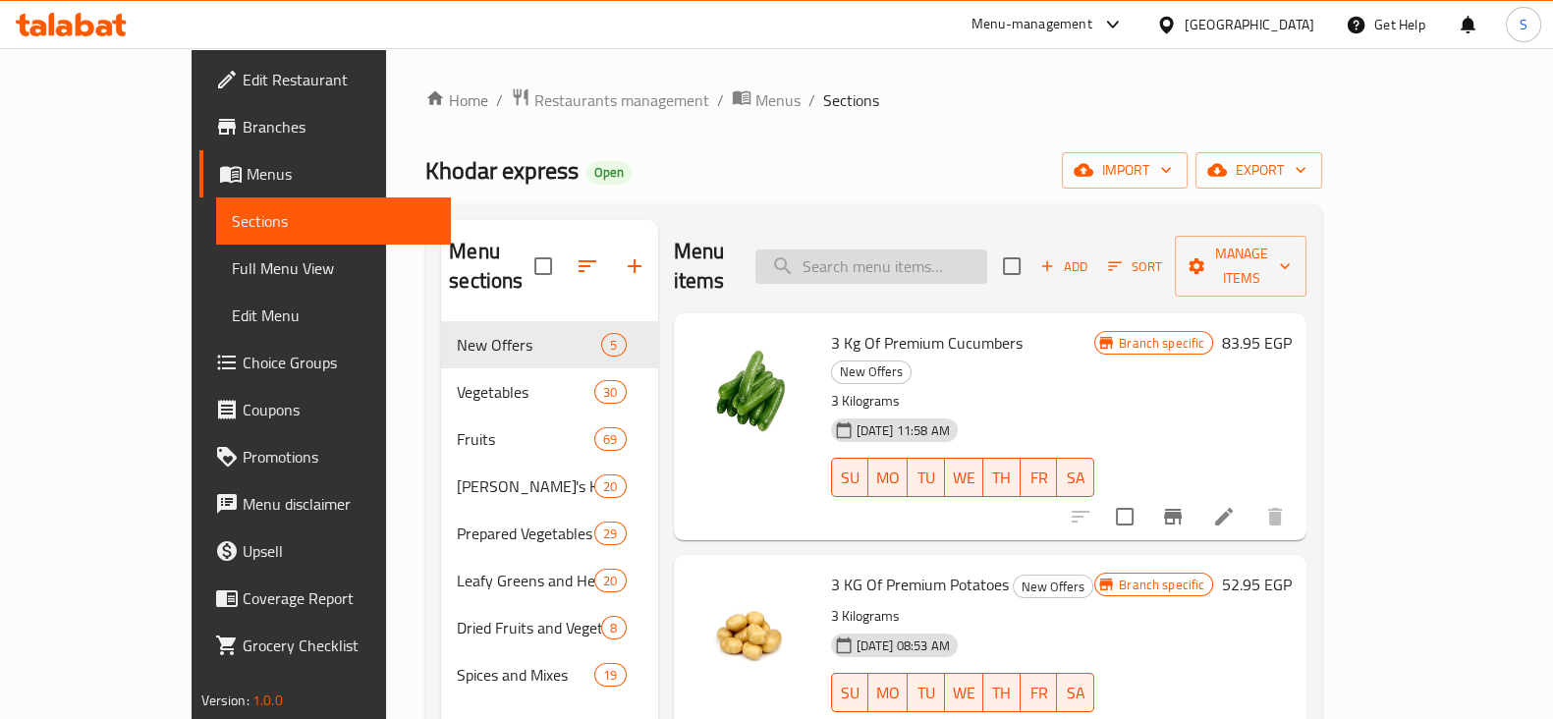
click at [917, 250] on input "search" at bounding box center [871, 267] width 232 height 34
type input "ف"
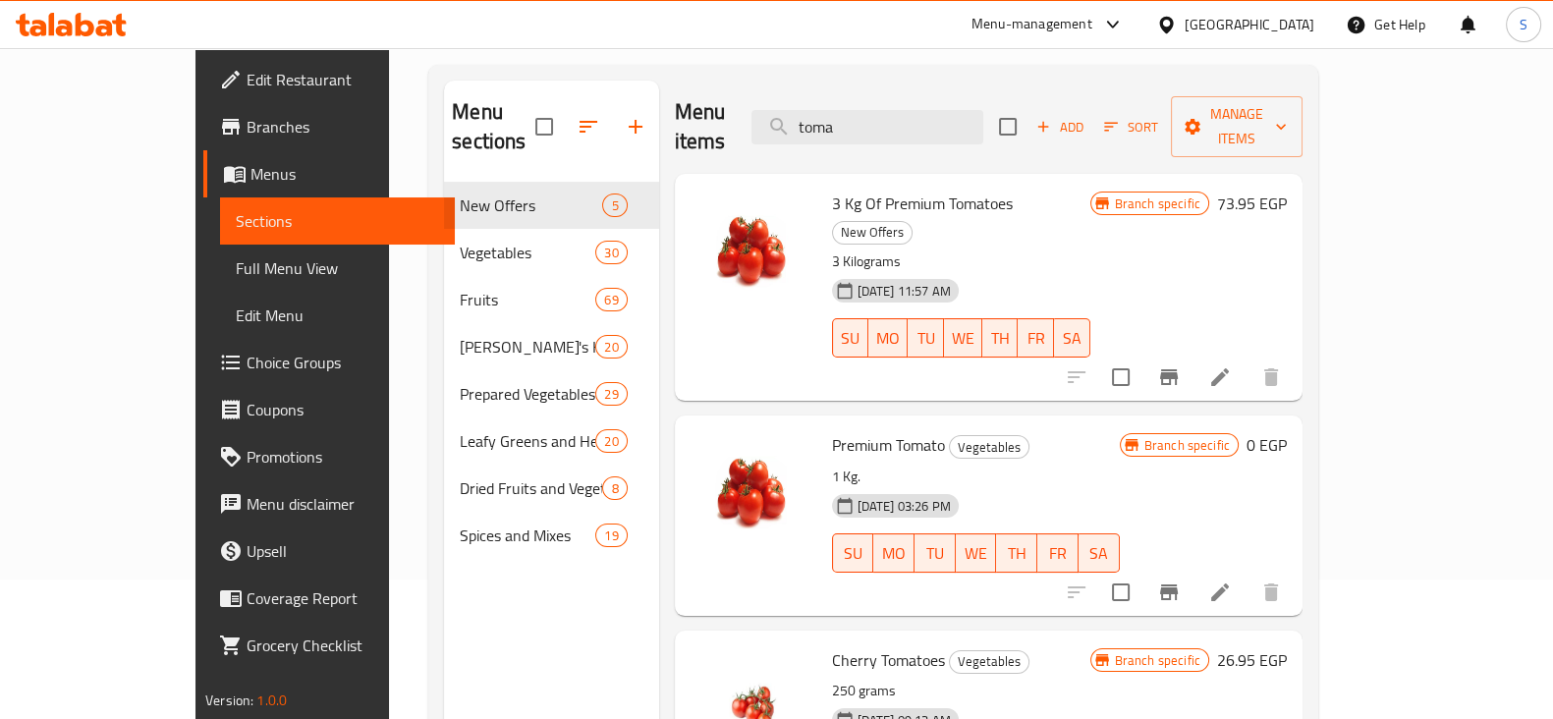
scroll to position [275, 0]
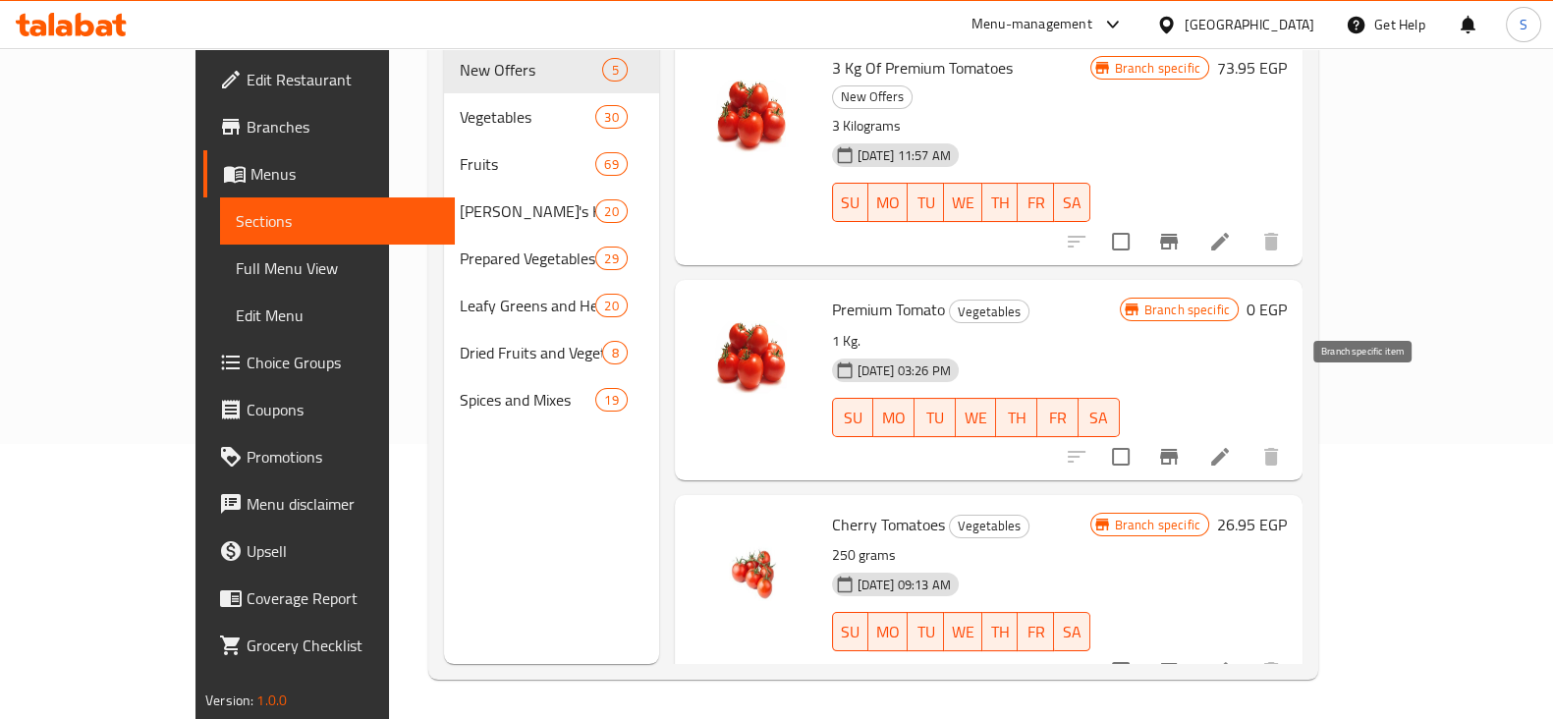
type input "toma"
click at [1178, 449] on icon "Branch-specific-item" at bounding box center [1169, 457] width 18 height 16
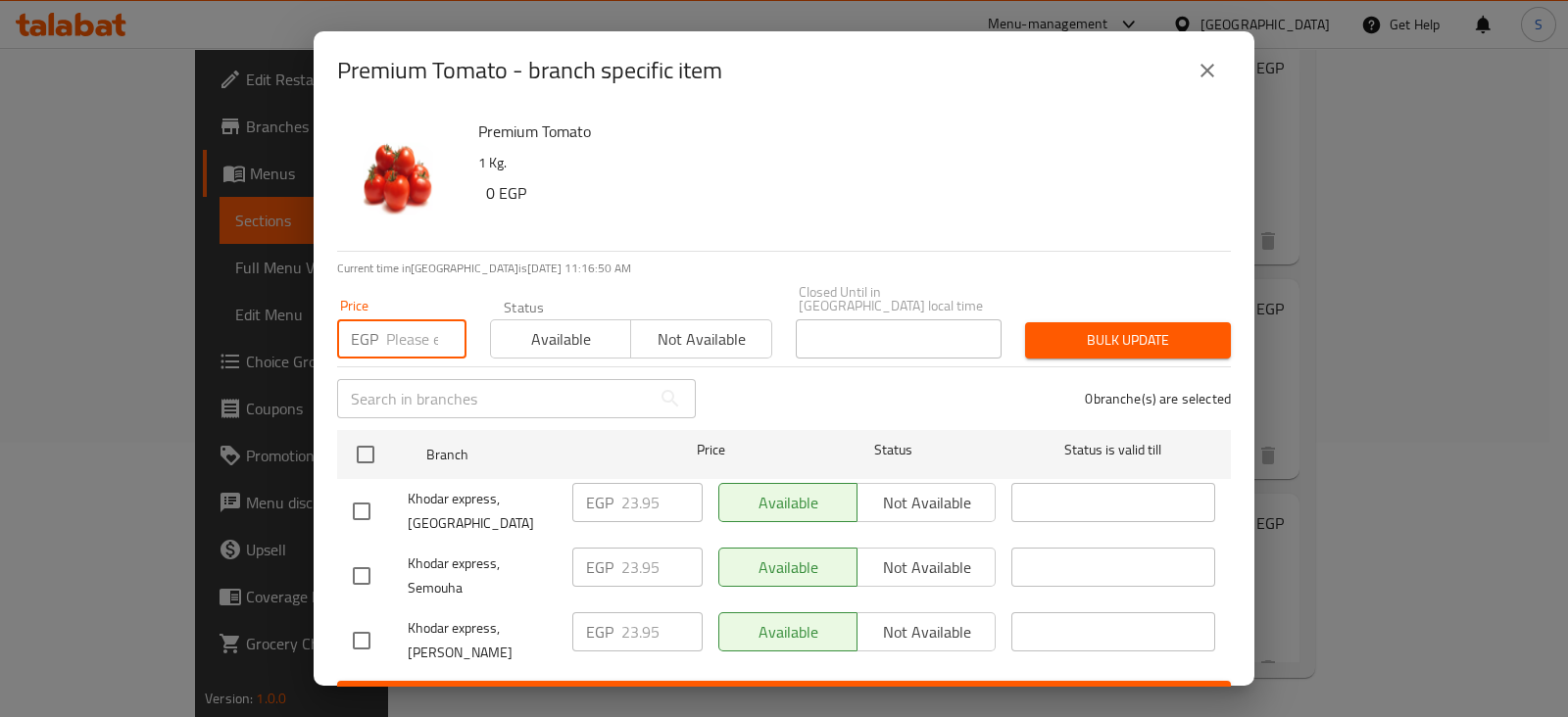
click at [390, 329] on input "number" at bounding box center [426, 338] width 81 height 39
click at [415, 331] on input "number" at bounding box center [426, 338] width 81 height 39
type input "26.35"
click at [564, 319] on button "Available" at bounding box center [560, 338] width 141 height 39
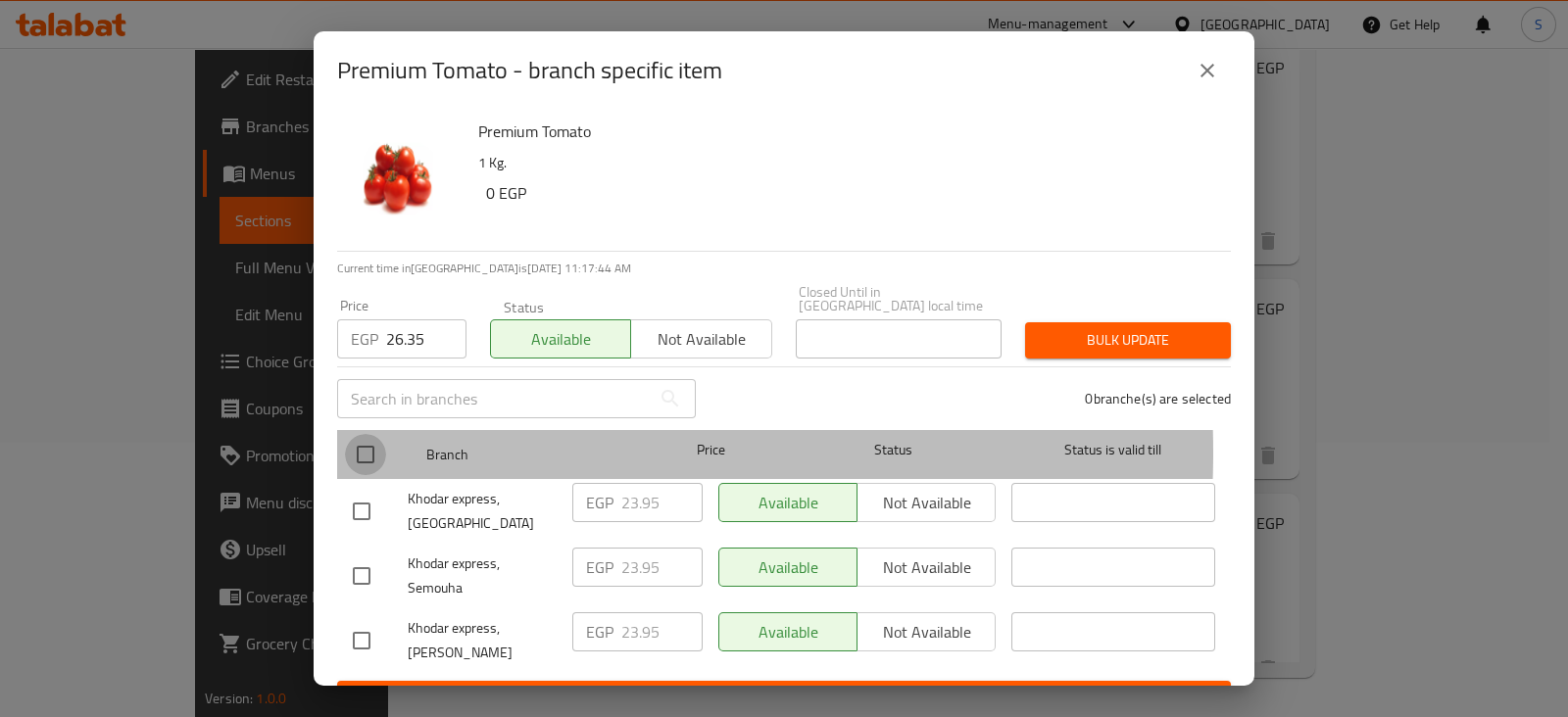
click at [377, 439] on input "checkbox" at bounding box center [365, 454] width 41 height 41
checkbox input "true"
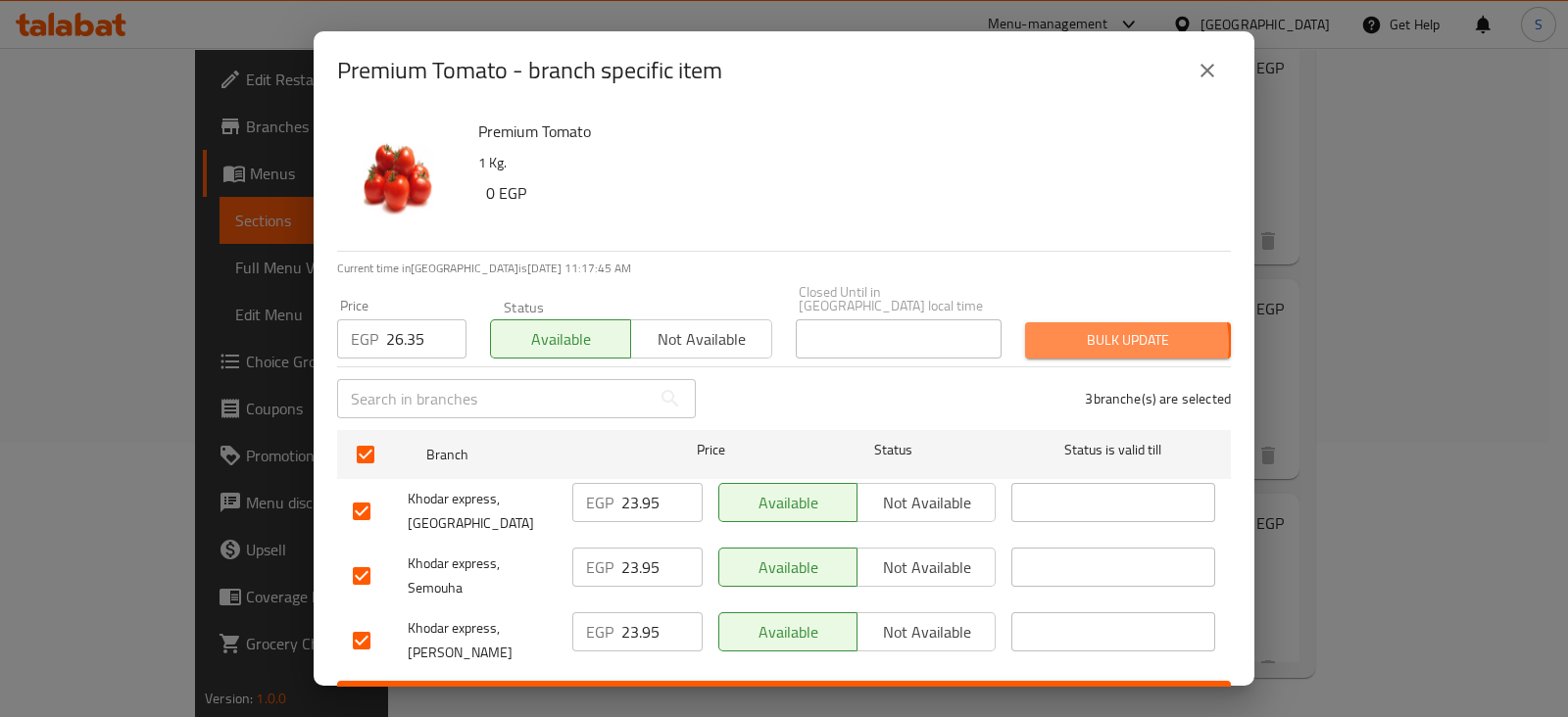
click at [1092, 330] on span "Bulk update" at bounding box center [1127, 340] width 175 height 25
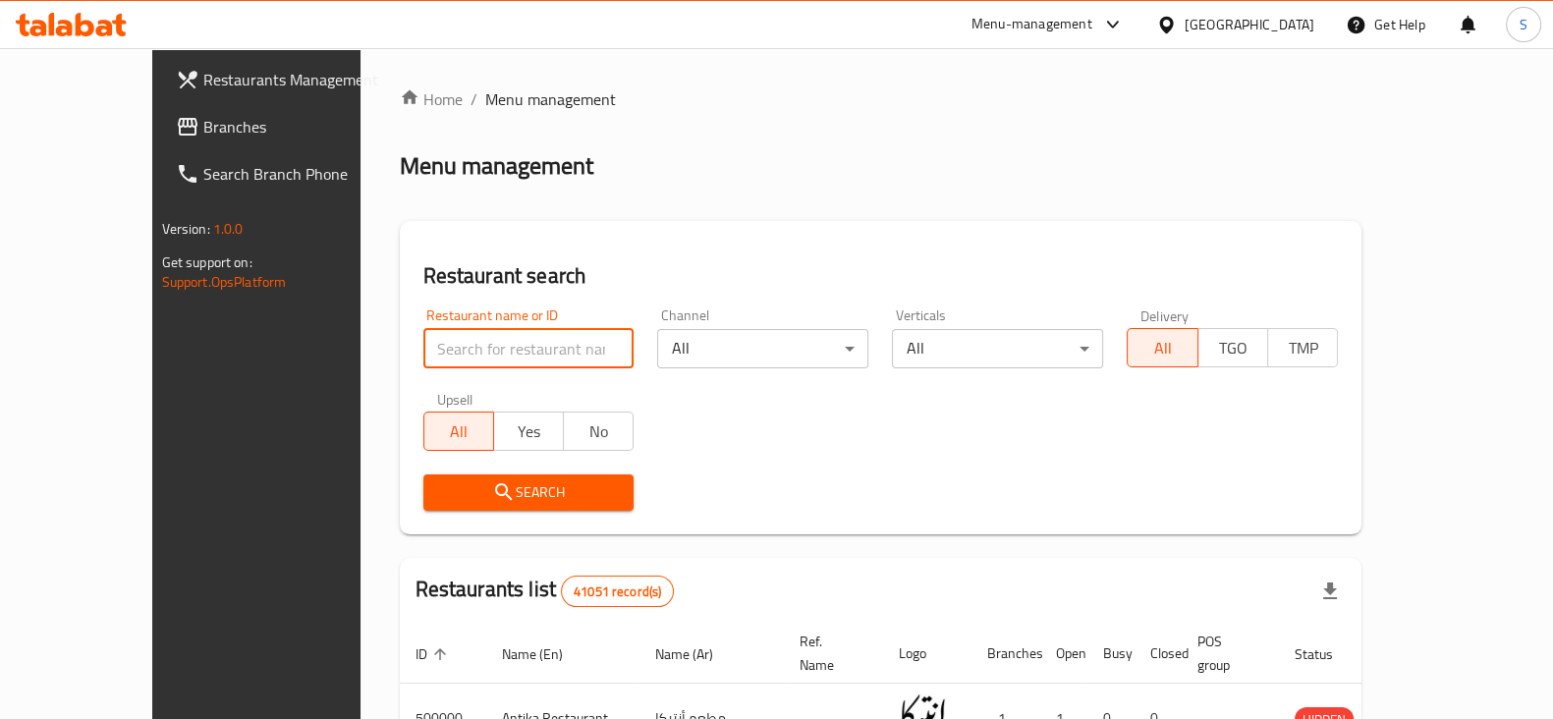
click at [423, 356] on input "search" at bounding box center [528, 348] width 211 height 39
click at [450, 343] on input "search" at bounding box center [528, 348] width 211 height 39
type input "ghoneim"
click button "Search" at bounding box center [528, 493] width 211 height 36
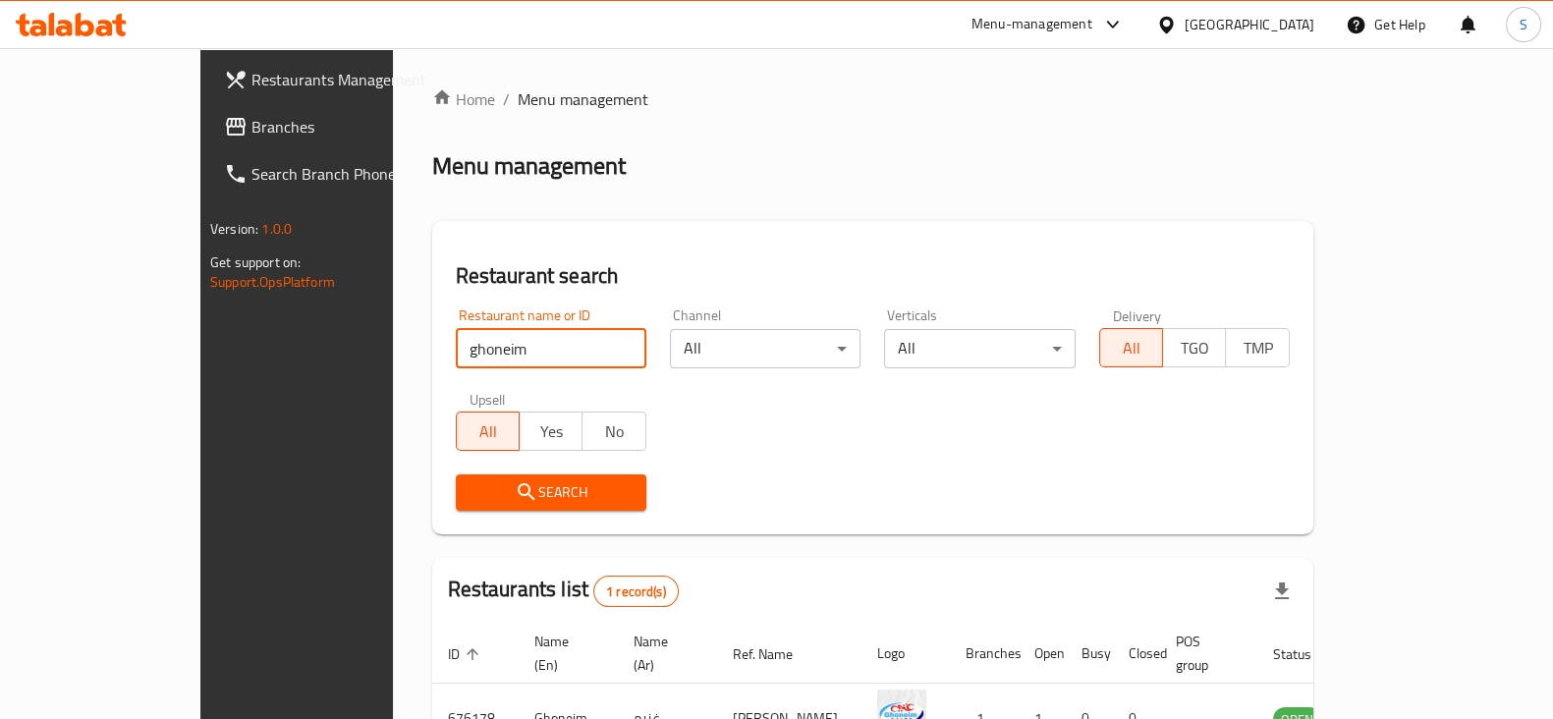
scroll to position [118, 0]
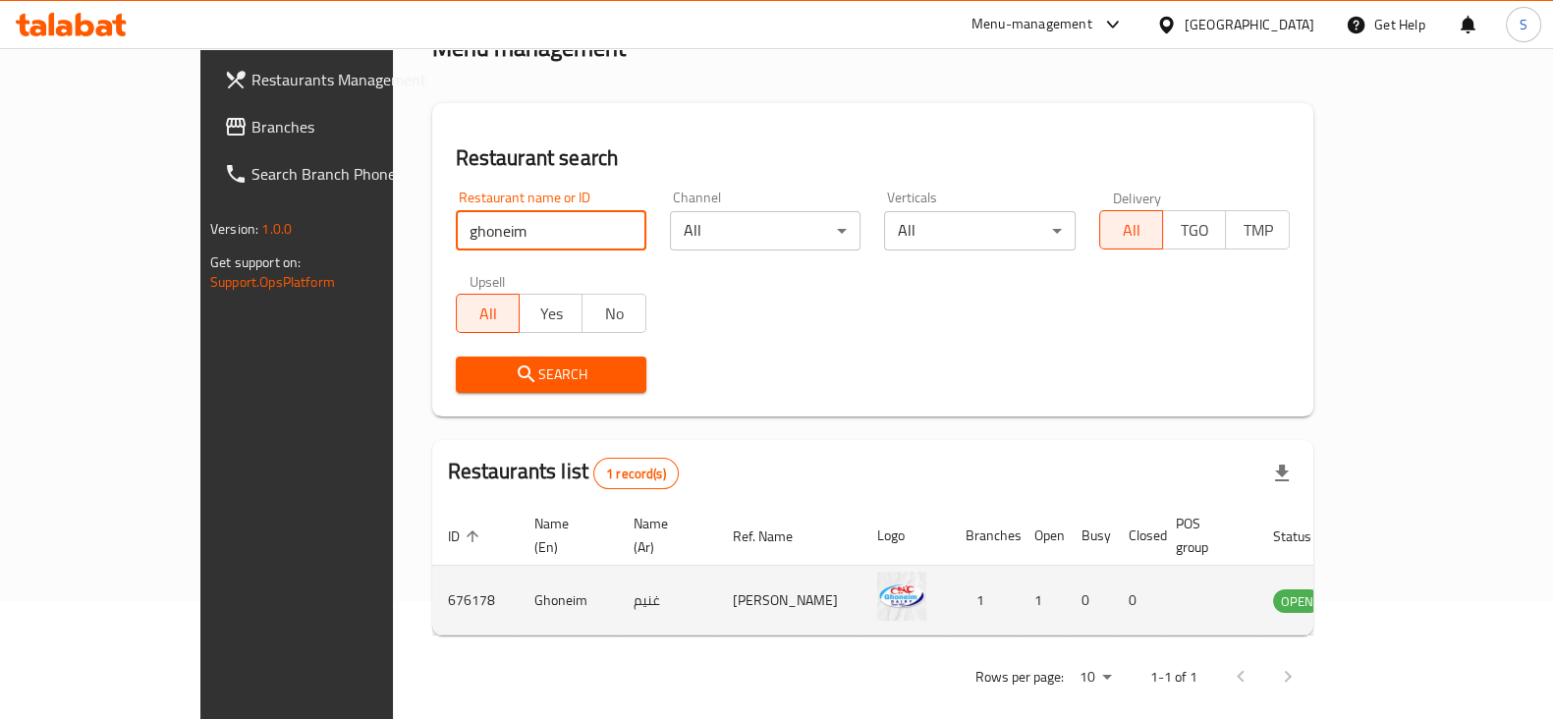
click at [1399, 593] on icon "enhanced table" at bounding box center [1388, 601] width 22 height 17
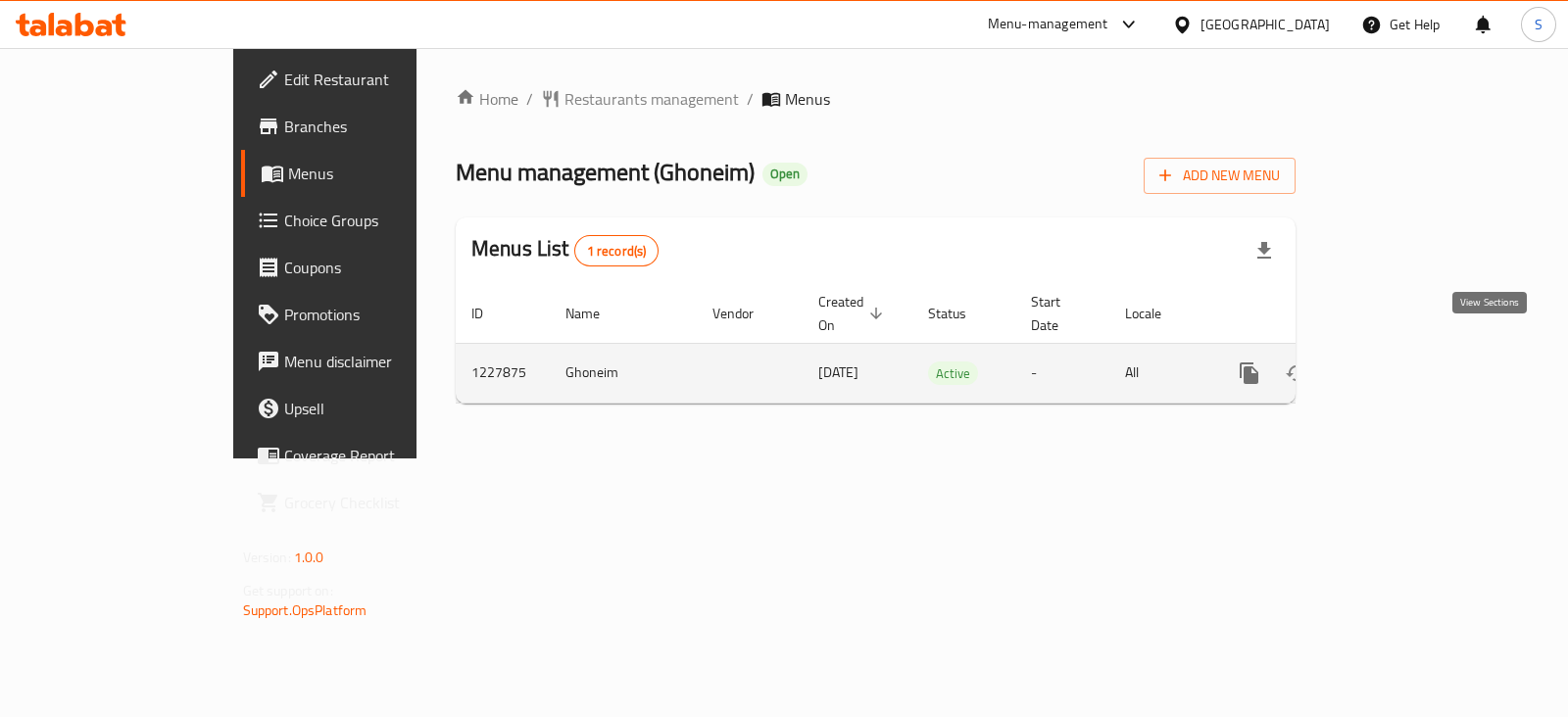
click at [1402, 362] on icon "enhanced table" at bounding box center [1390, 374] width 24 height 24
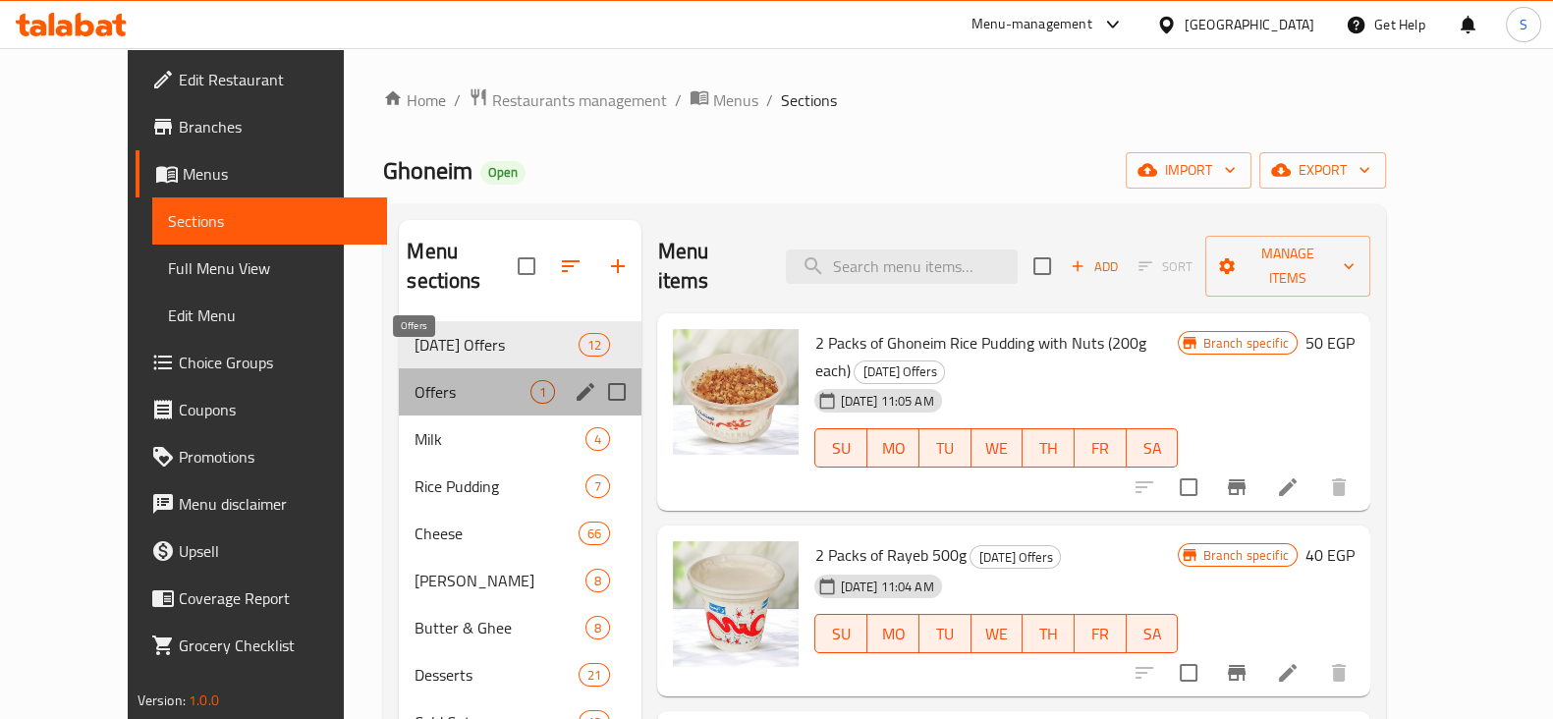
click at [415, 380] on span "Offers" at bounding box center [473, 392] width 116 height 24
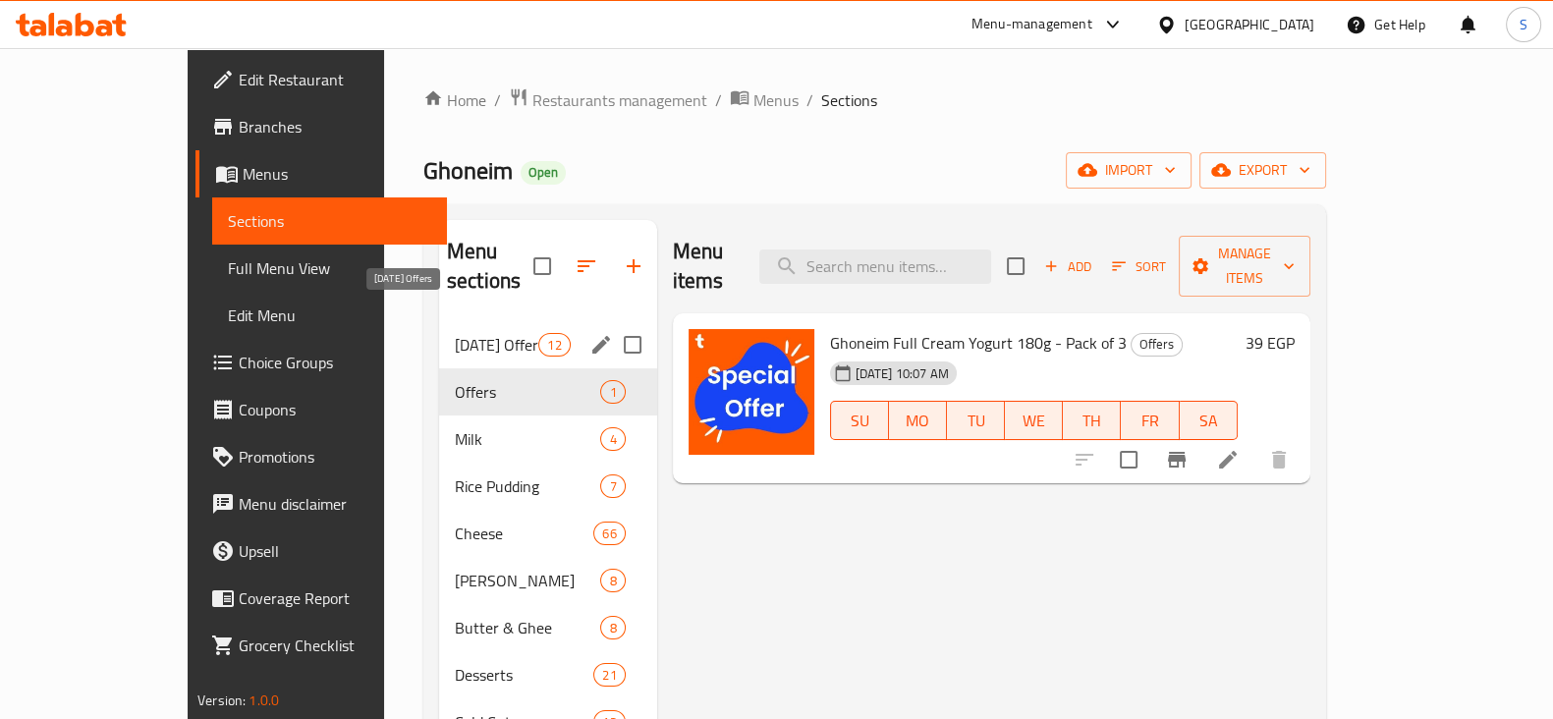
click at [455, 333] on span "[DATE] Offers" at bounding box center [497, 345] width 84 height 24
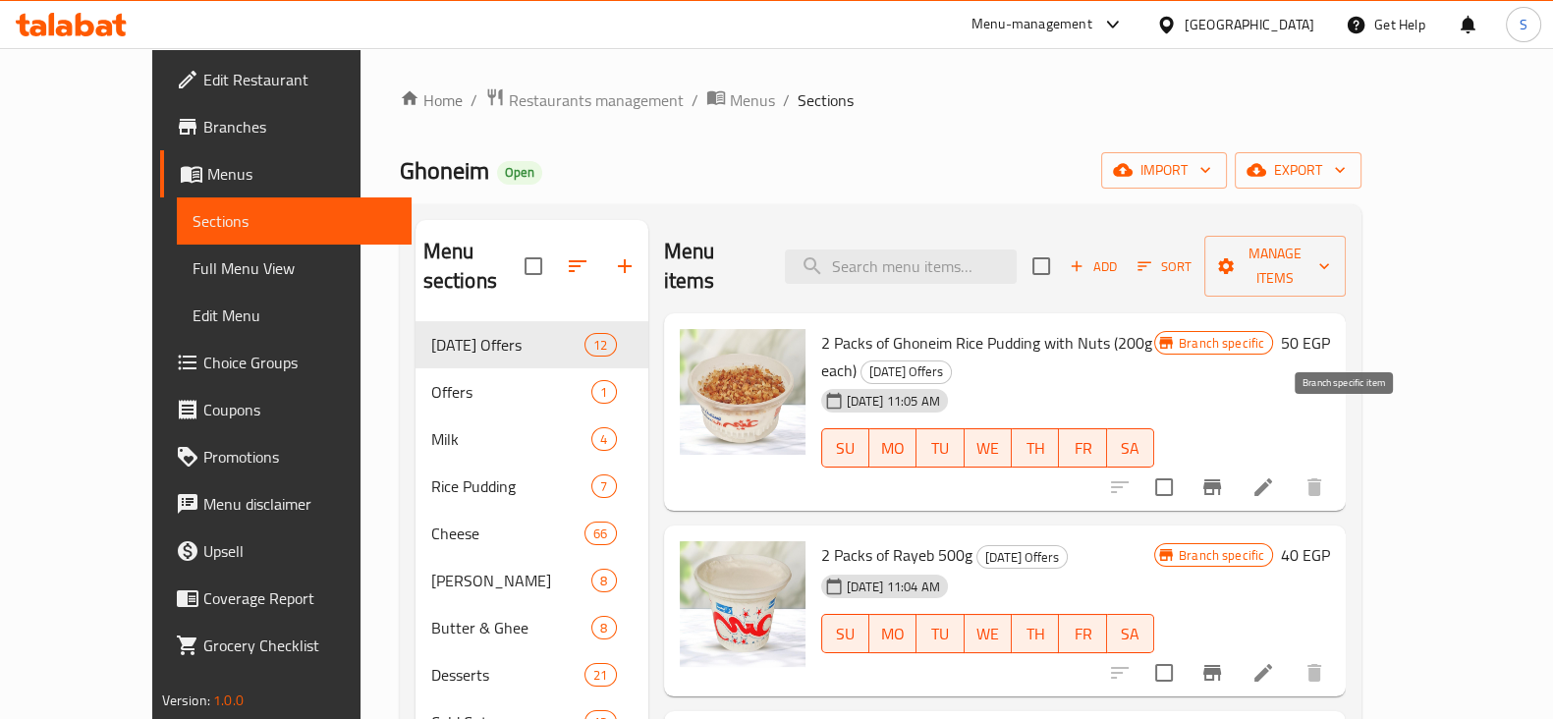
click at [1221, 479] on icon "Branch-specific-item" at bounding box center [1212, 487] width 18 height 16
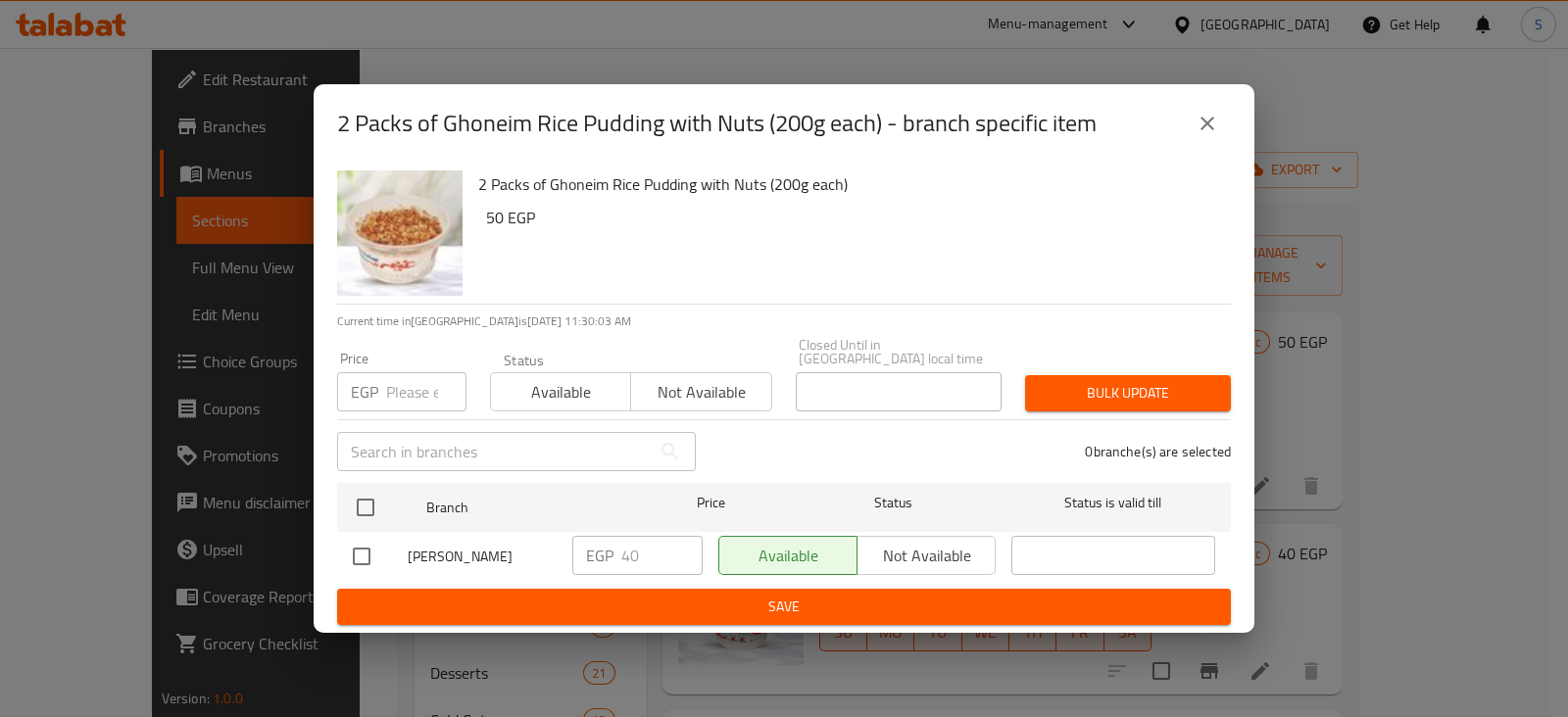
click at [1197, 120] on icon "close" at bounding box center [1208, 124] width 24 height 24
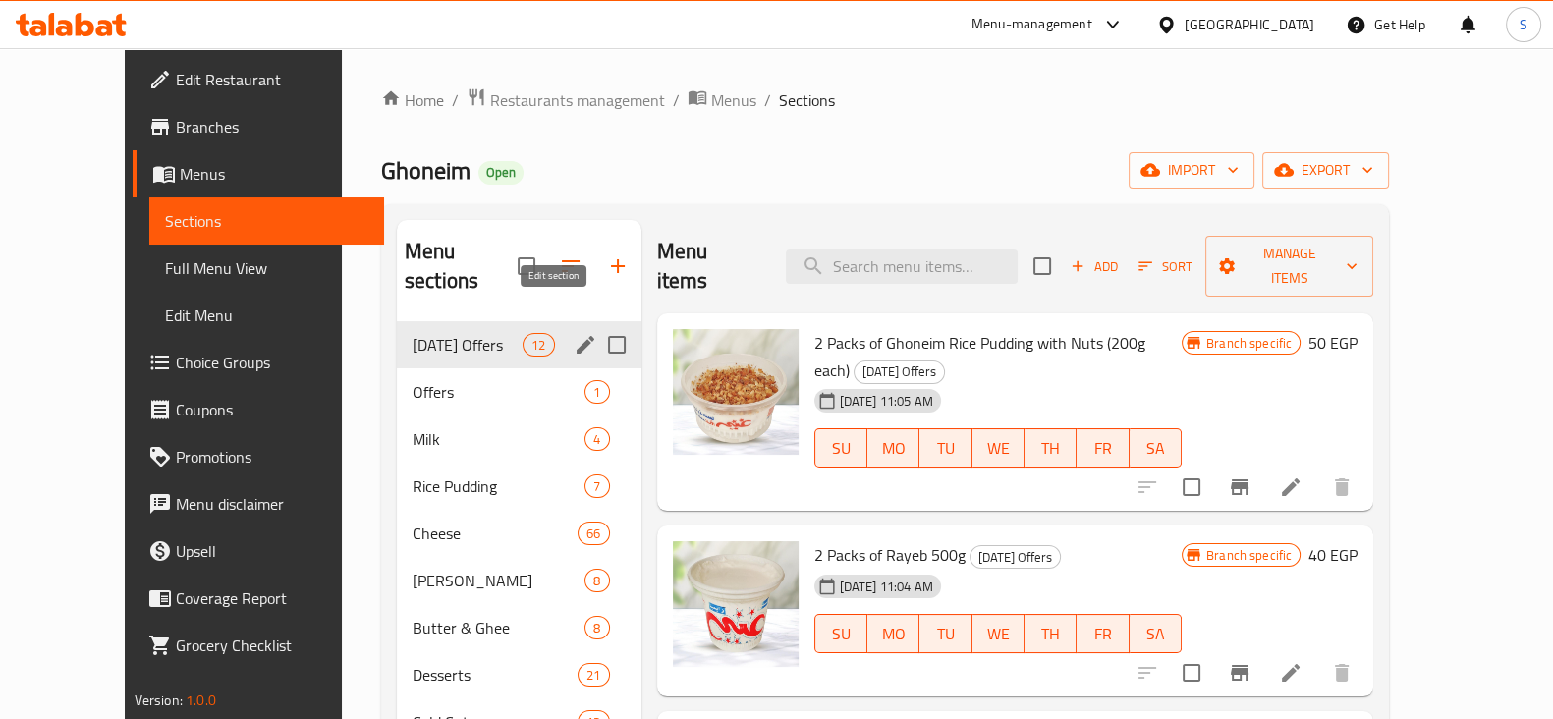
click at [574, 333] on icon "edit" at bounding box center [586, 345] width 24 height 24
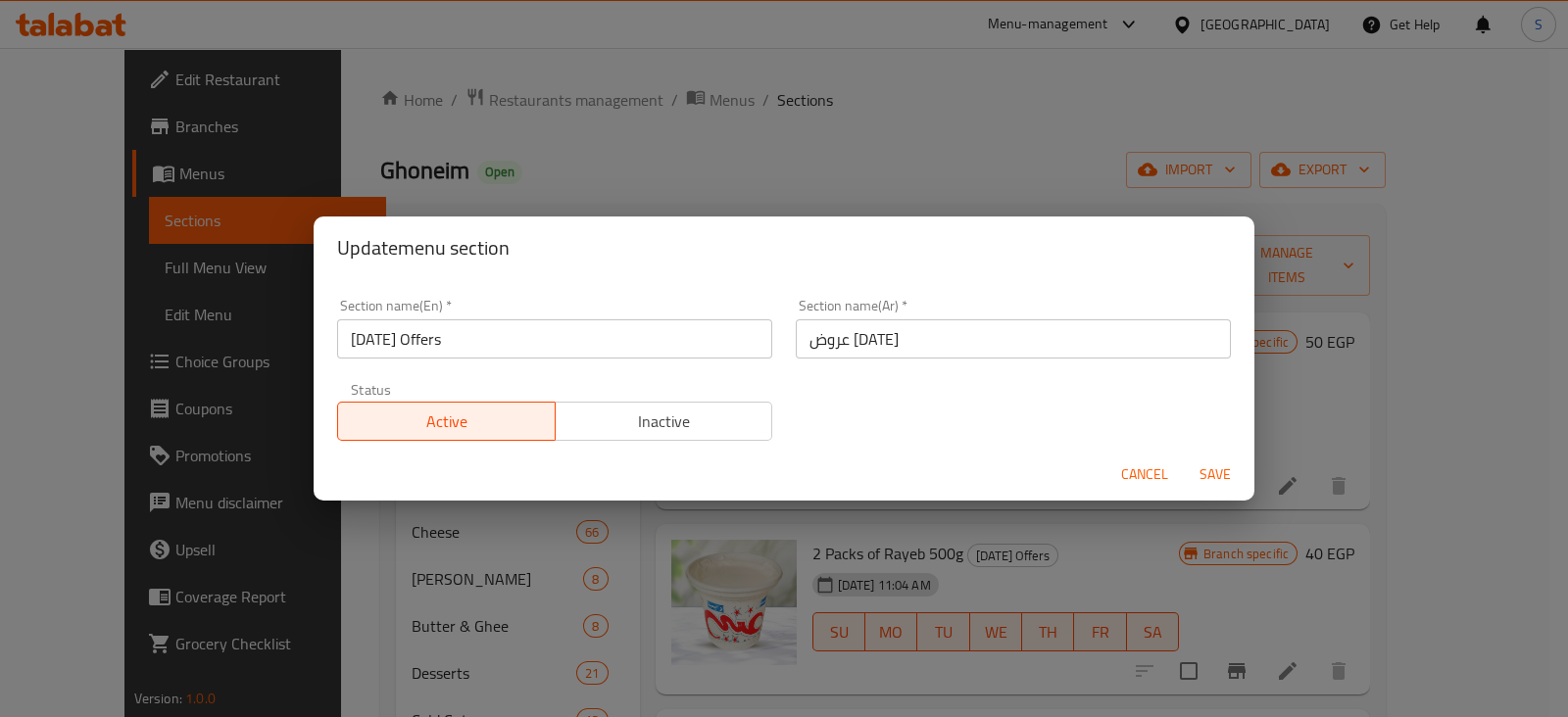
click at [378, 337] on input "[DATE] Offers" at bounding box center [555, 338] width 435 height 39
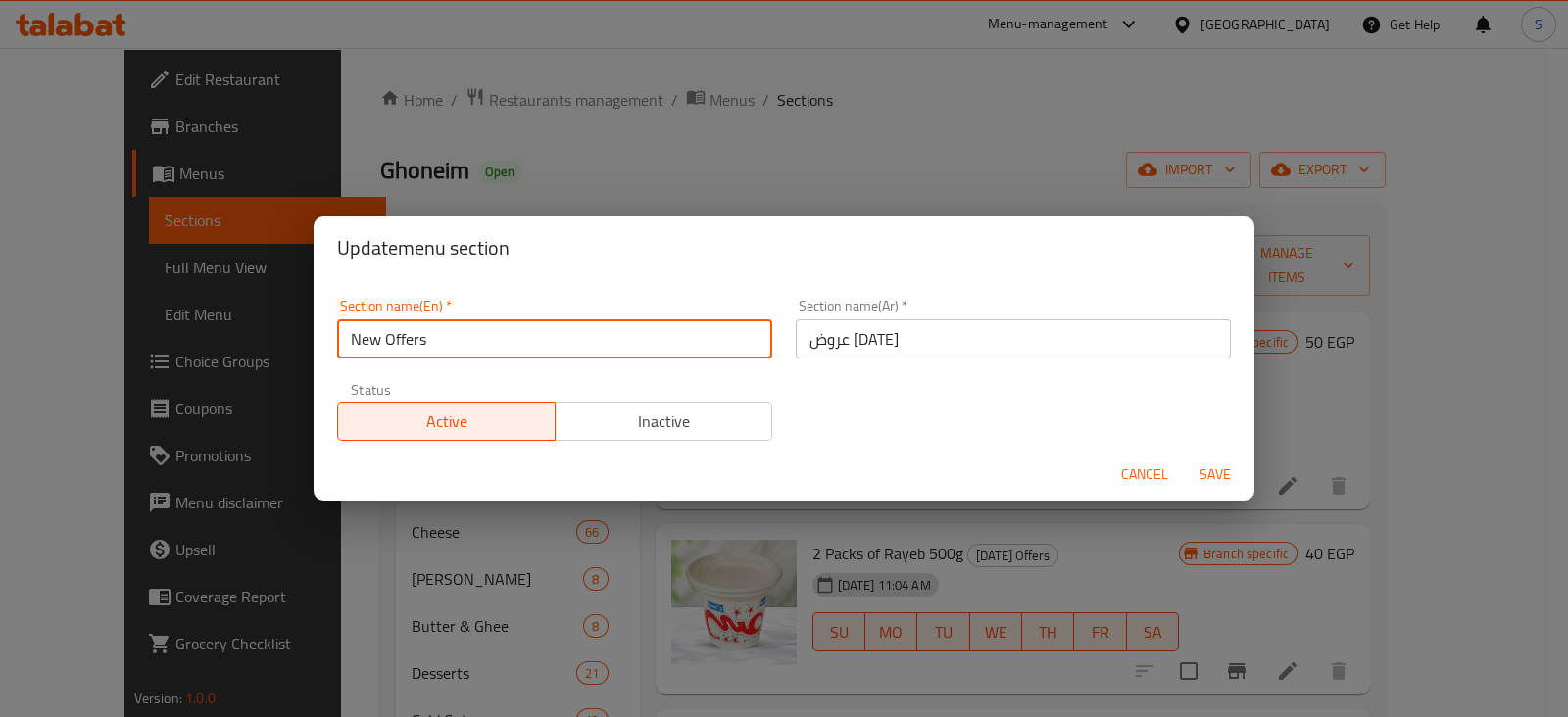
type input "New Offers"
click at [815, 336] on input "عروض [DATE]" at bounding box center [1013, 338] width 435 height 39
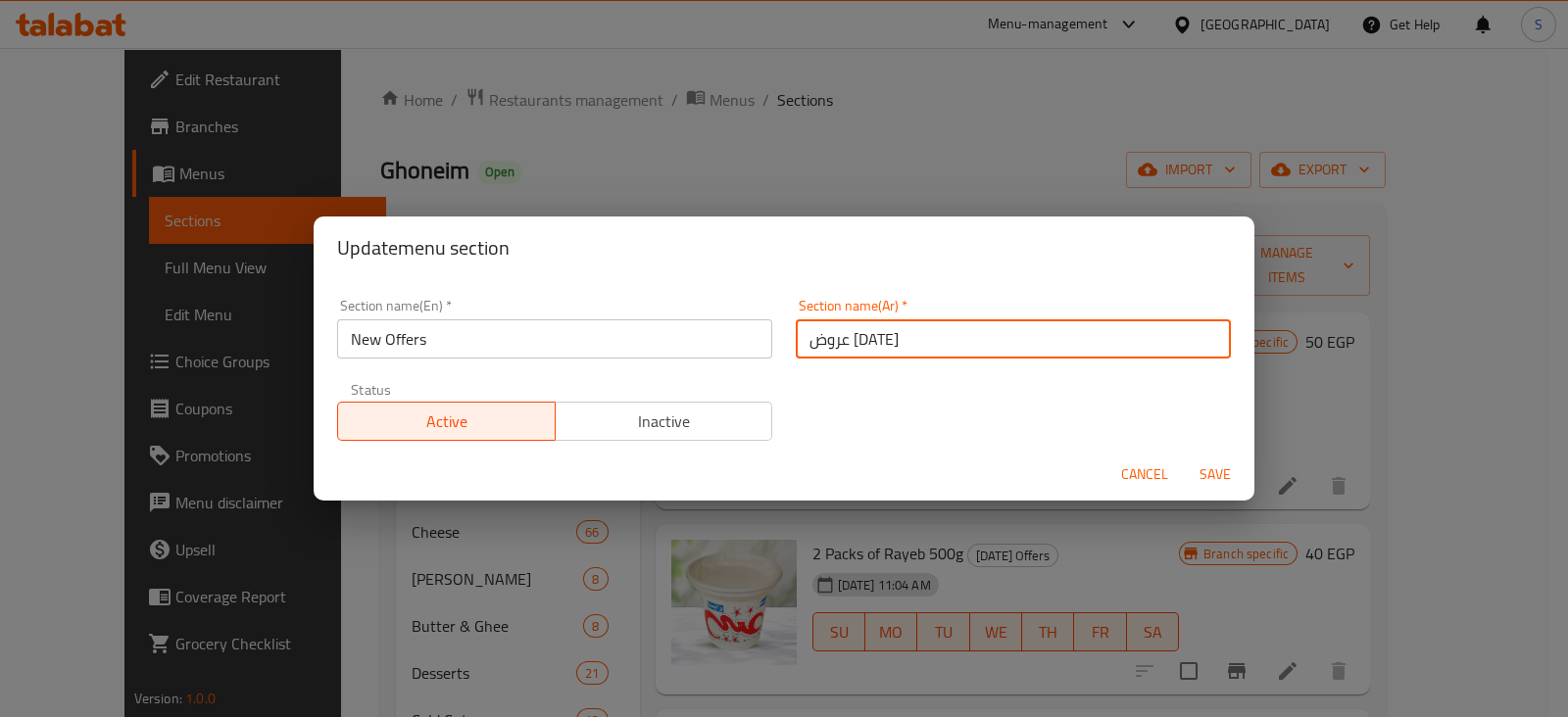
click at [815, 336] on input "عروض [DATE]" at bounding box center [1013, 338] width 435 height 39
type input "عروض جديدة"
click at [1184, 457] on button "Save" at bounding box center [1215, 475] width 63 height 36
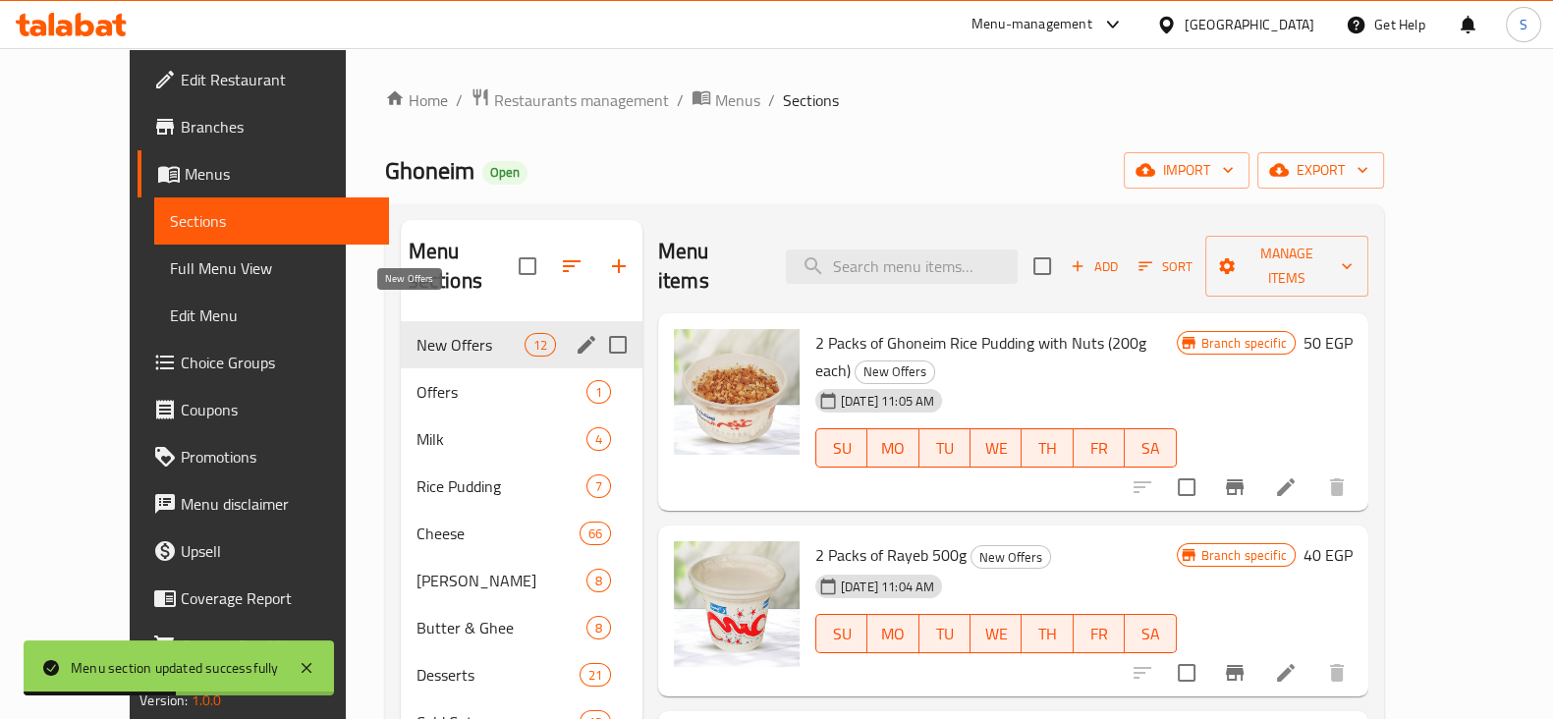
click at [401, 321] on div "New Offers 12" at bounding box center [522, 344] width 242 height 47
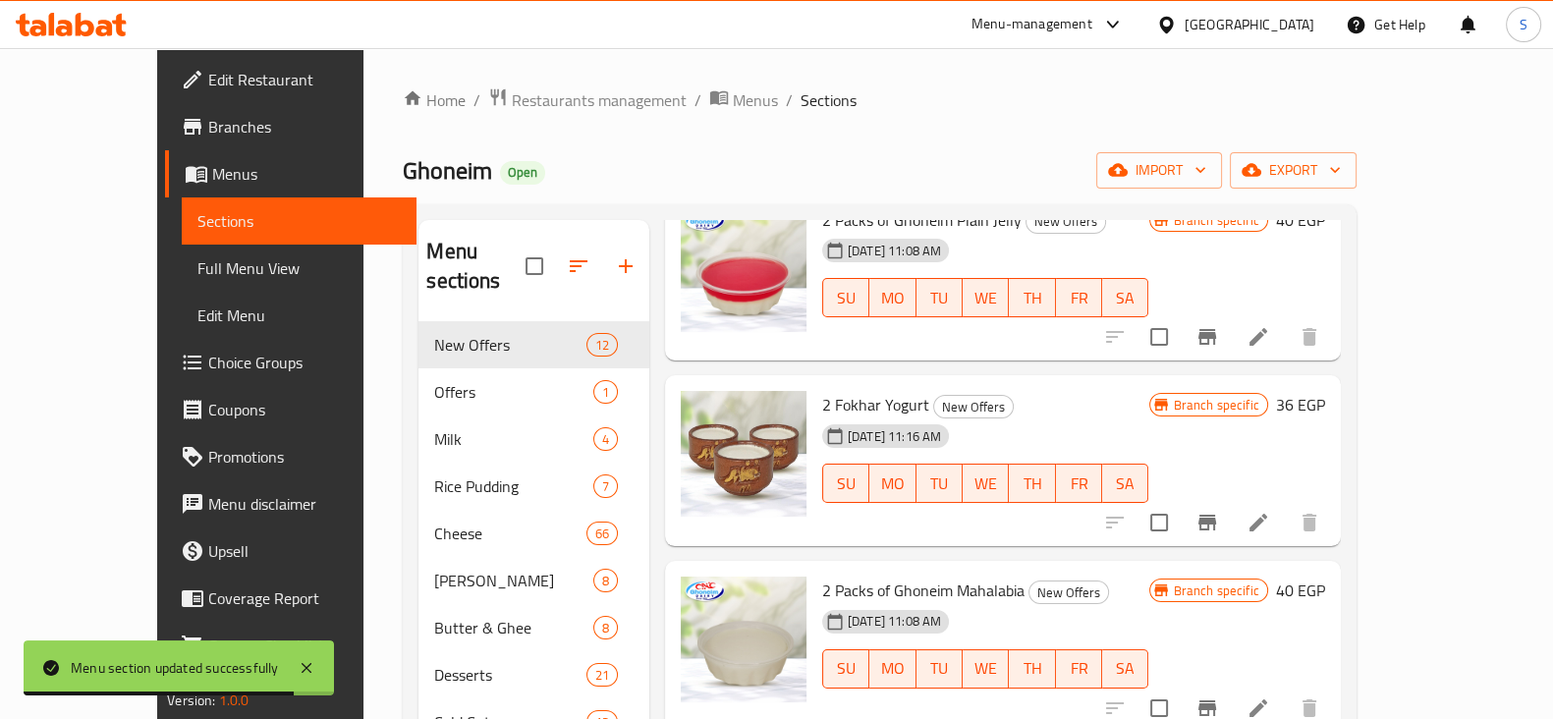
scroll to position [1094, 0]
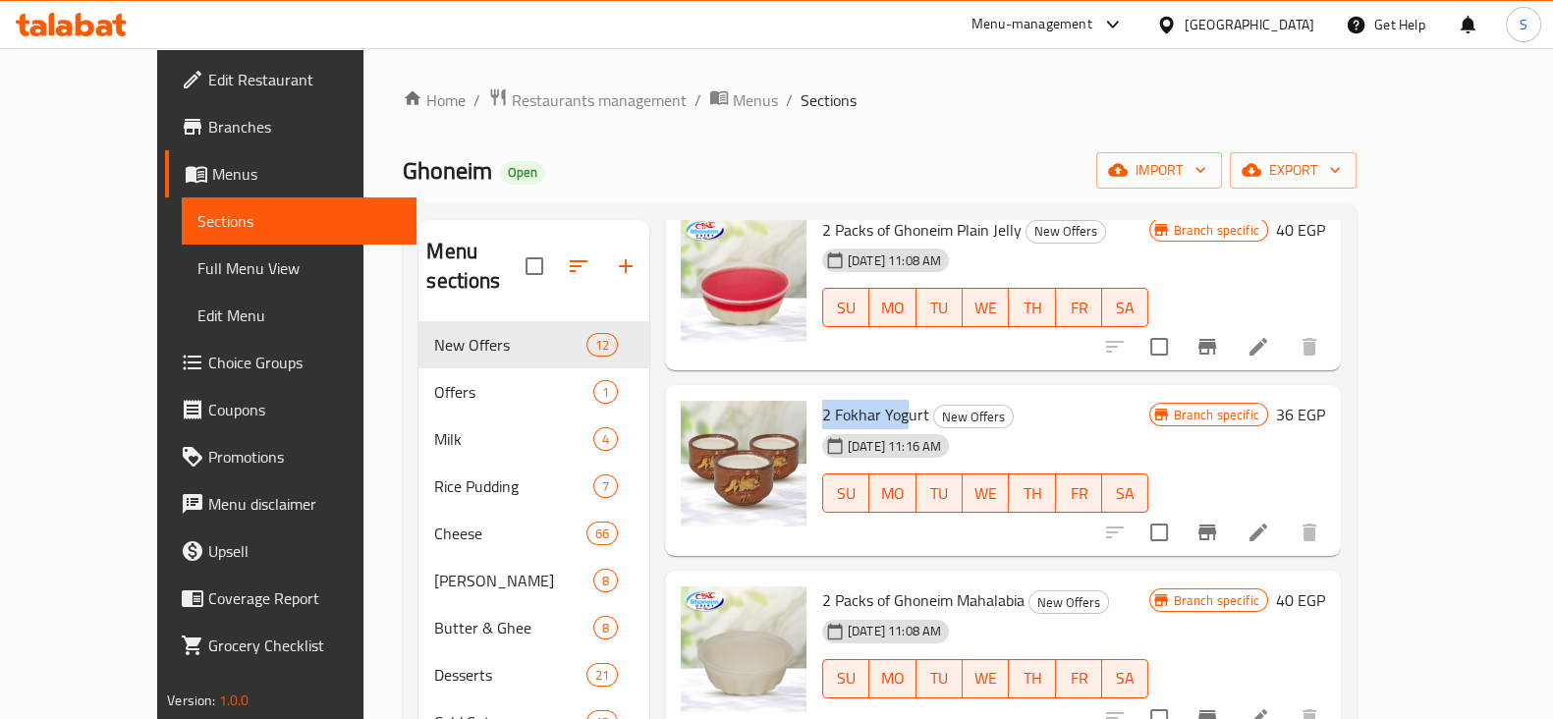
drag, startPoint x: 773, startPoint y: 327, endPoint x: 867, endPoint y: 330, distance: 94.4
click at [867, 393] on div "2 Fokhar Yogurt New Offers [DATE] 11:16 AM SU MO TU WE TH FR SA" at bounding box center [985, 470] width 343 height 155
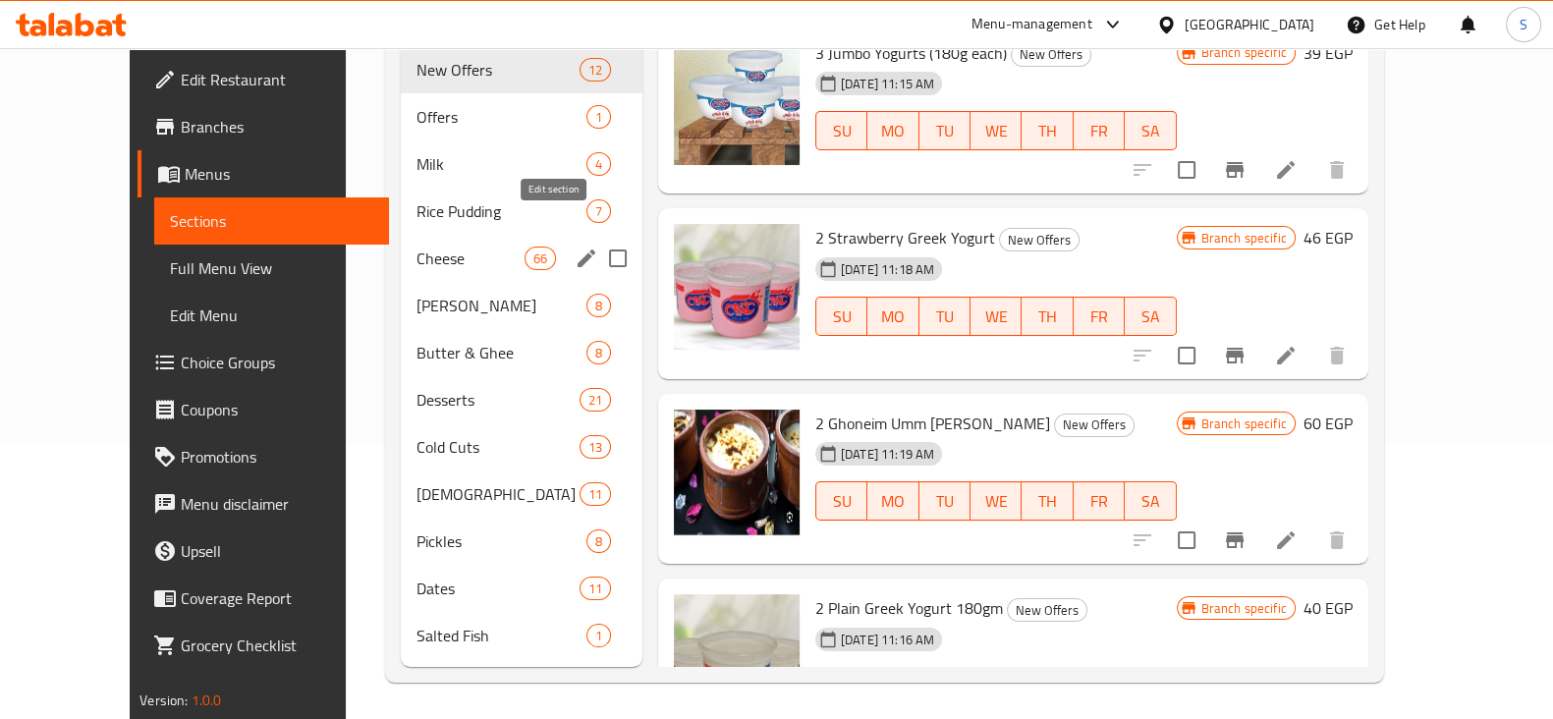
scroll to position [0, 0]
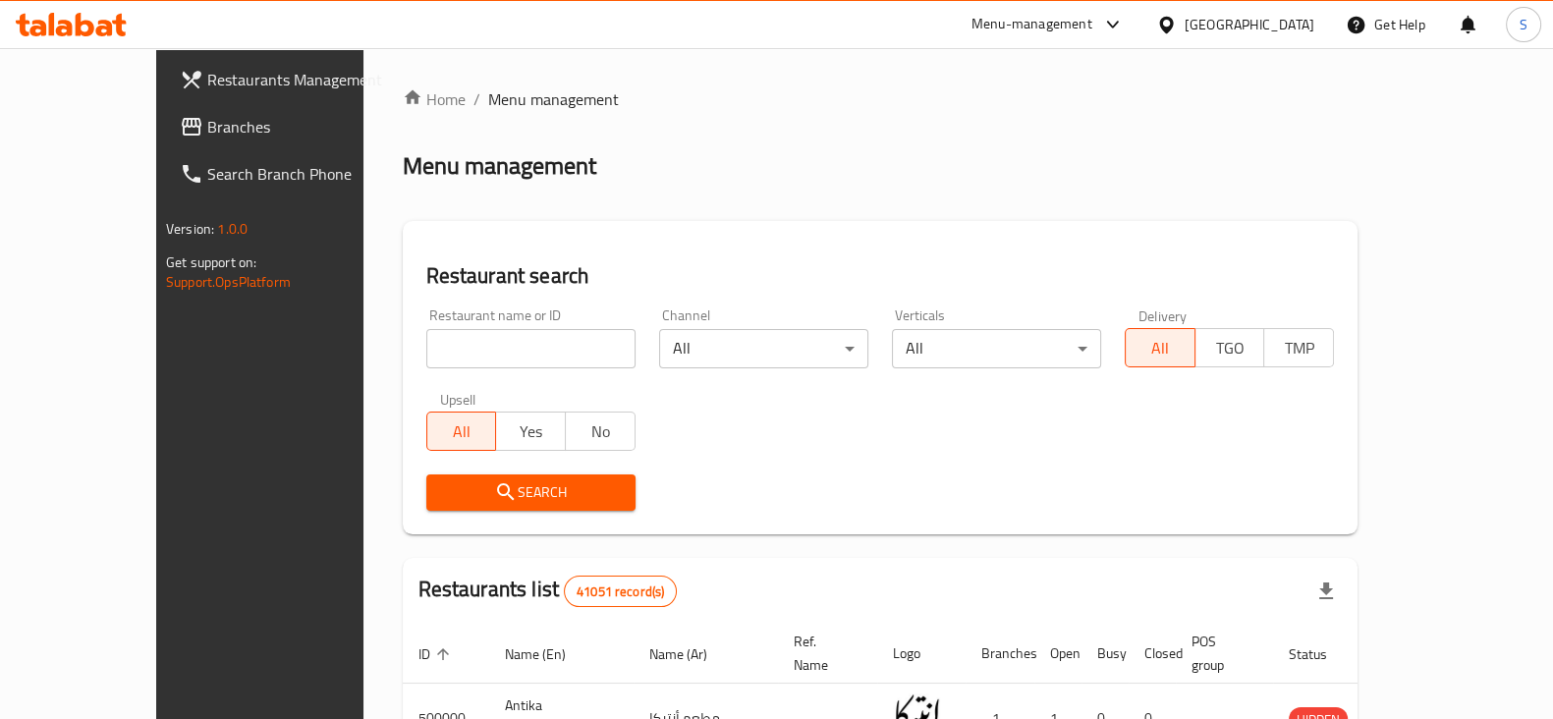
click at [470, 360] on input "search" at bounding box center [530, 348] width 209 height 39
type input "ghoneim"
click at [442, 477] on button "Search" at bounding box center [530, 493] width 209 height 36
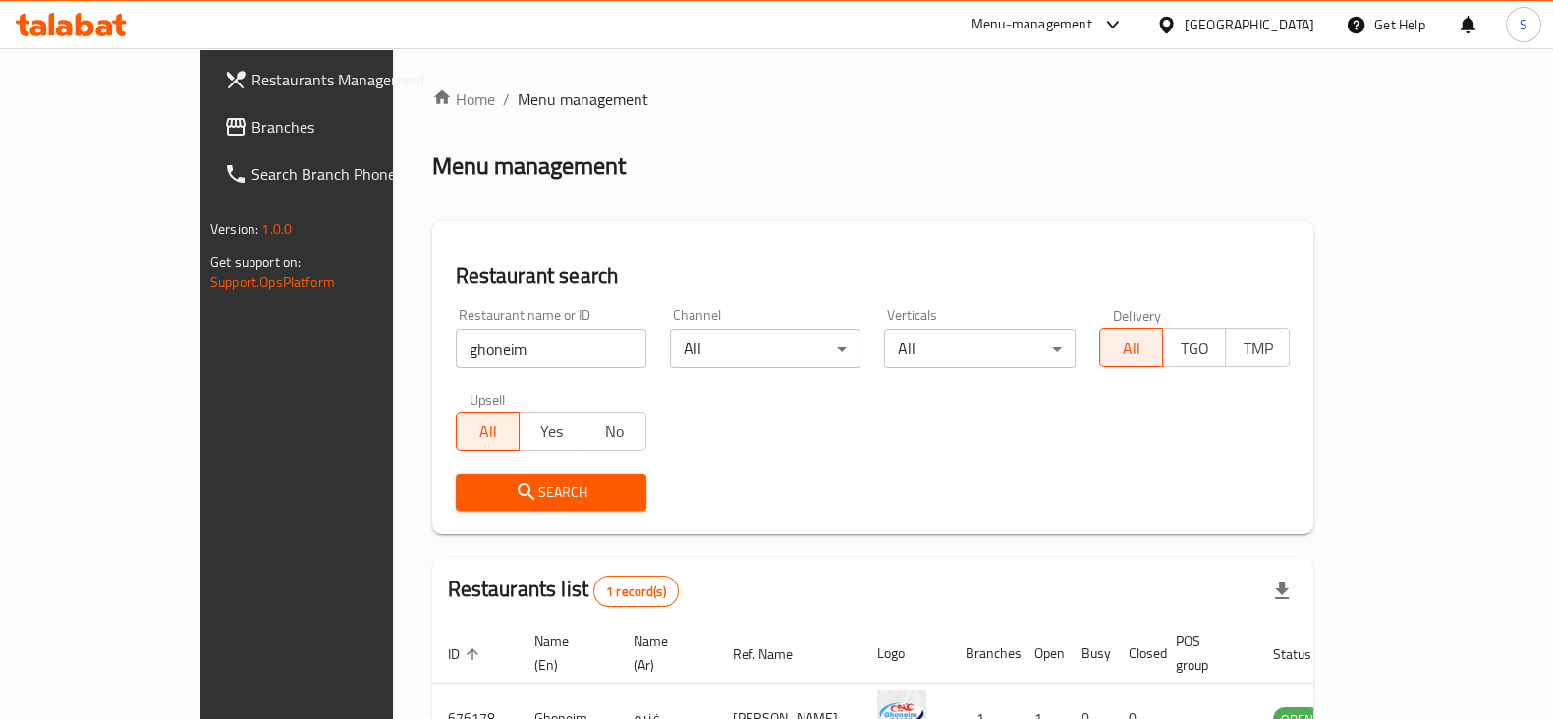
scroll to position [118, 0]
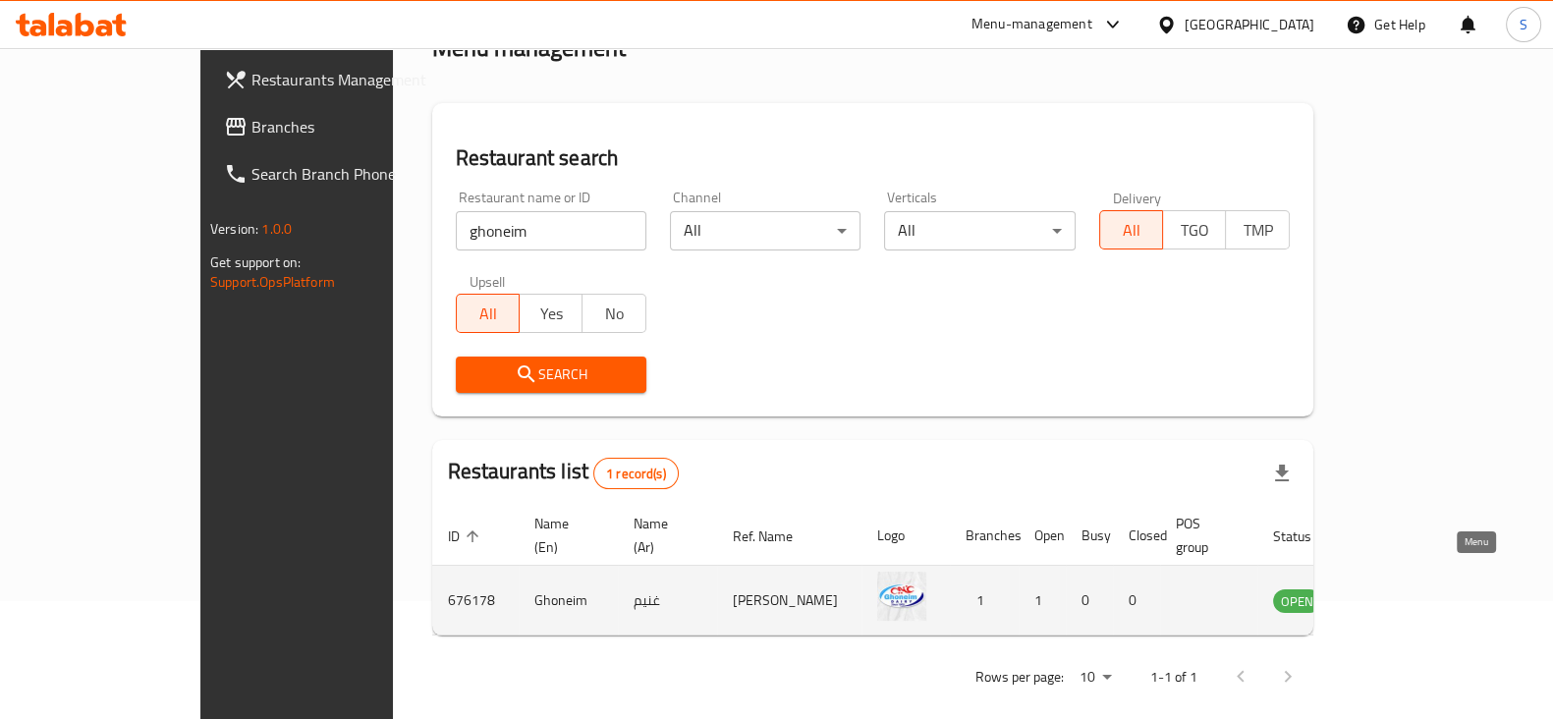
click at [1399, 593] on icon "enhanced table" at bounding box center [1388, 601] width 22 height 17
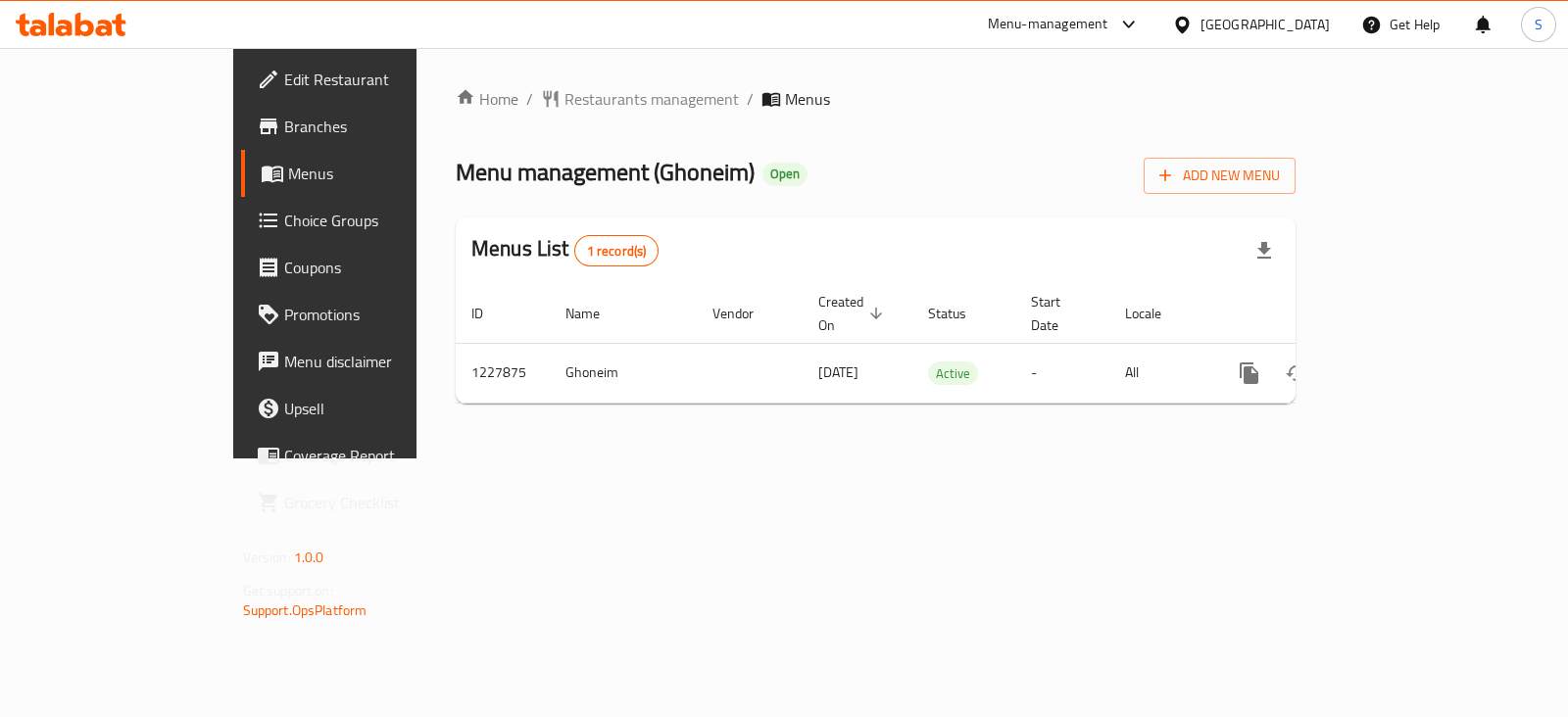
click at [1143, 36] on div "Menu-management" at bounding box center [1064, 24] width 185 height 47
click at [1108, 21] on div "Menu-management" at bounding box center [1047, 25] width 121 height 24
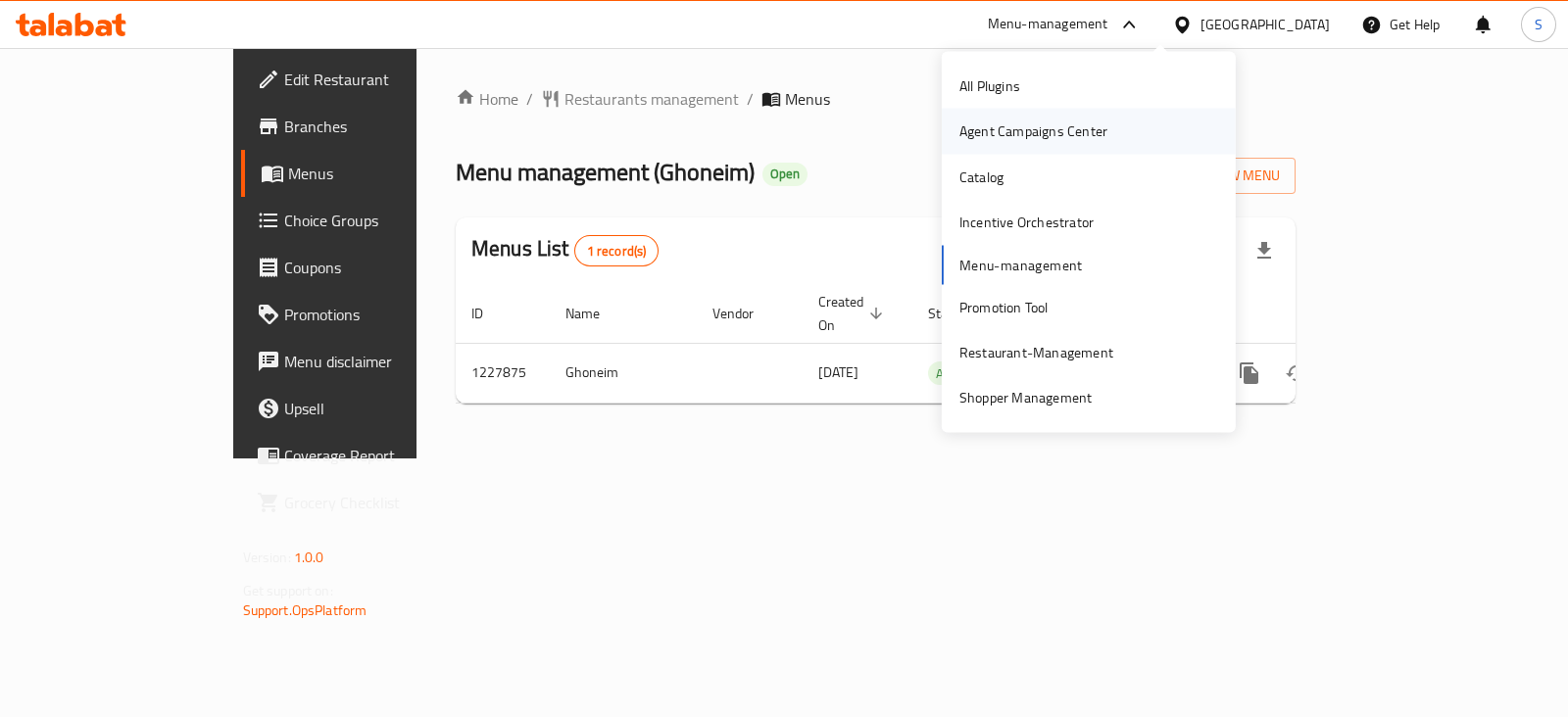
click at [1076, 126] on div "Agent Campaigns Center" at bounding box center [1033, 132] width 148 height 22
